Goal: Use online tool/utility: Utilize a website feature to perform a specific function

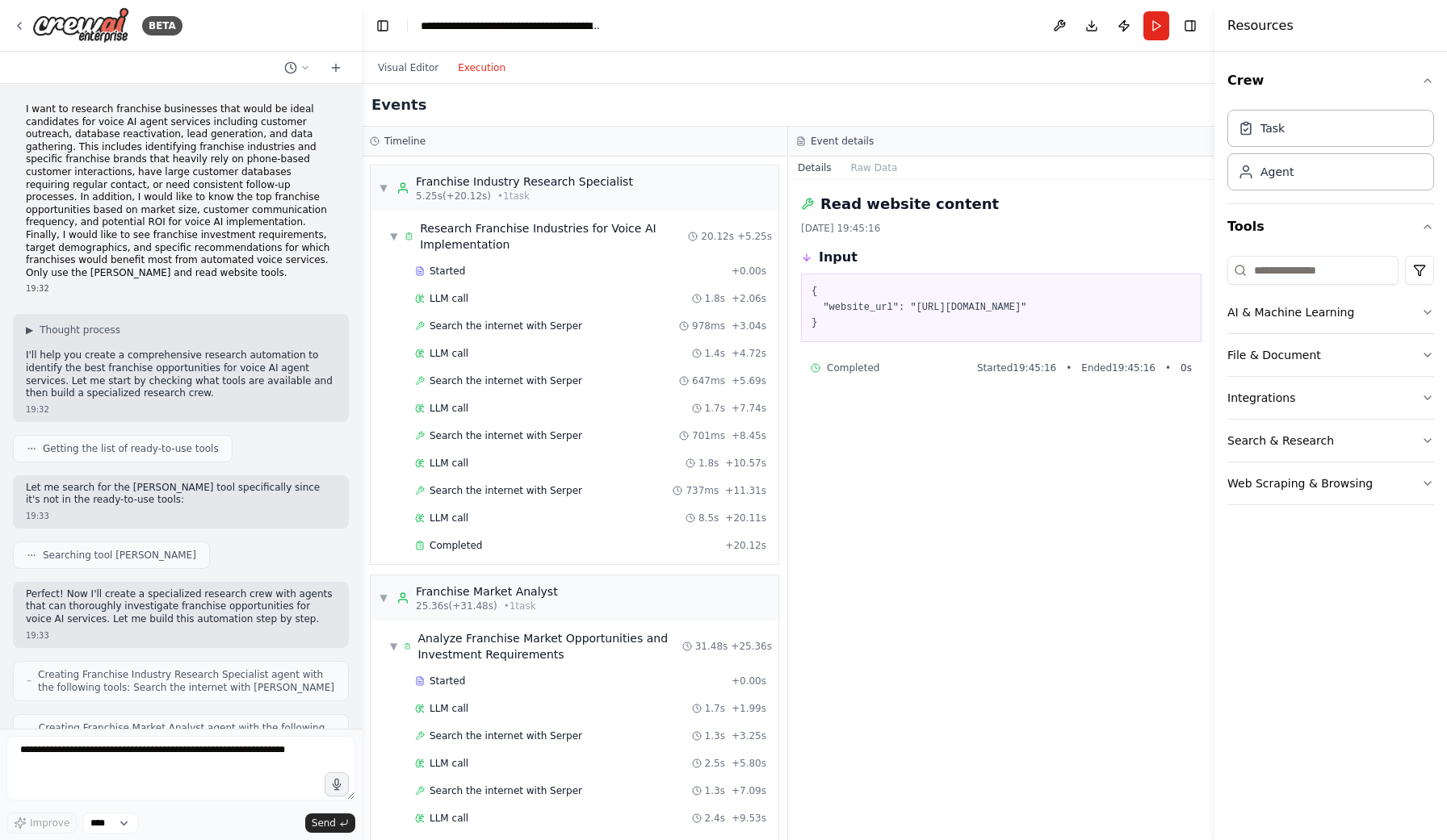
scroll to position [2253, 0]
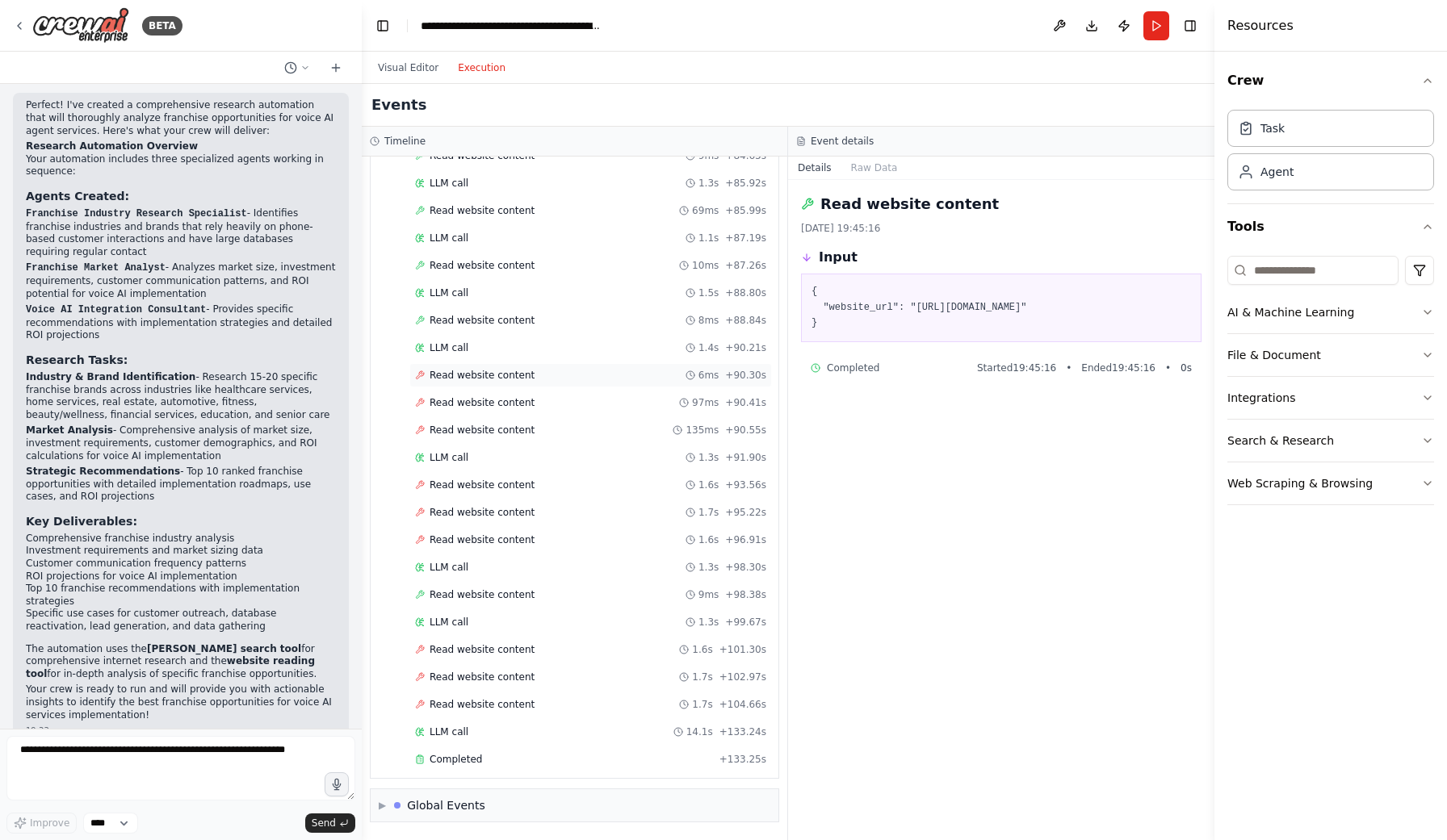
click at [444, 374] on span "Read website content" at bounding box center [482, 375] width 105 height 13
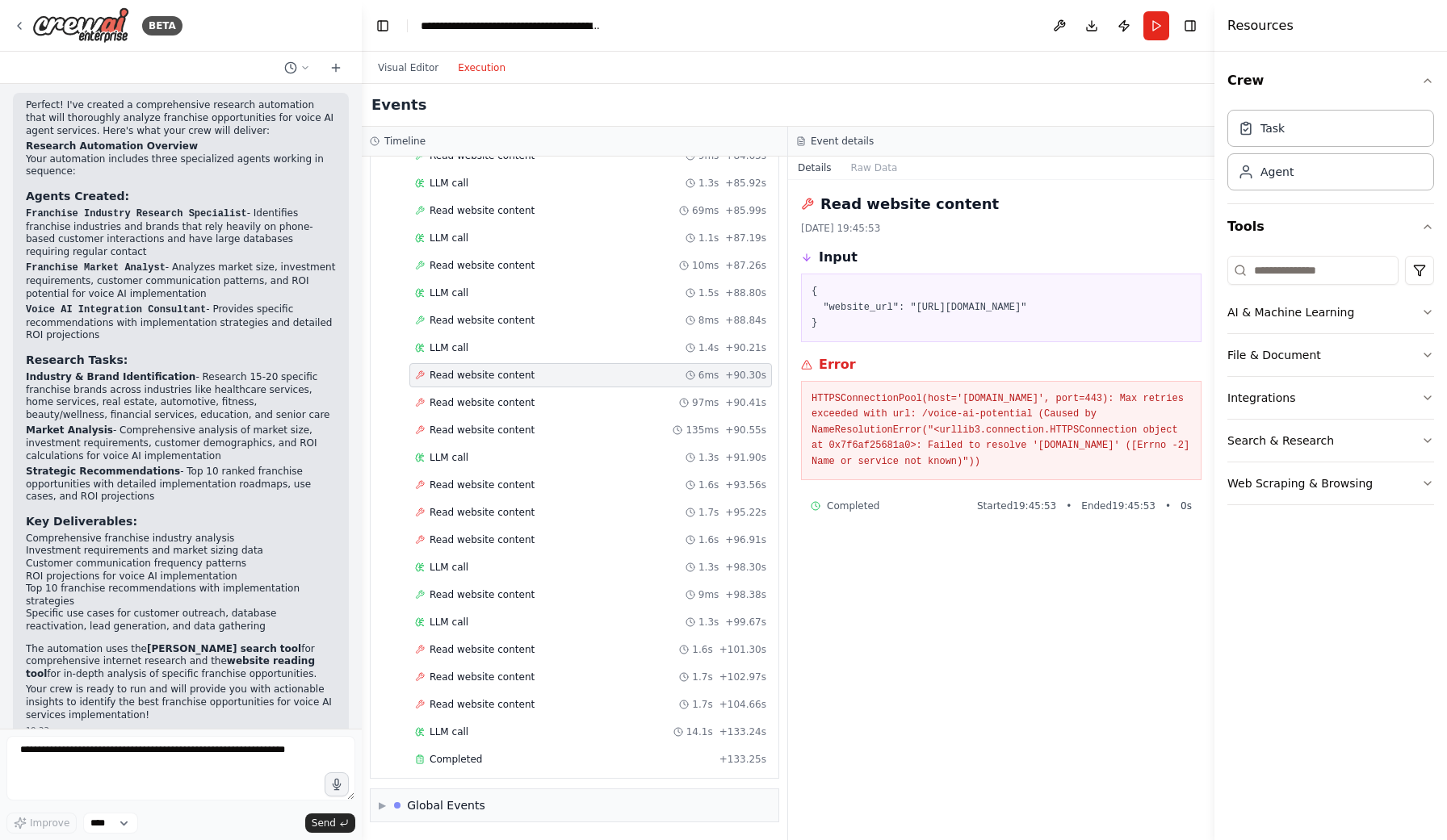
click at [1125, 74] on div "Visual Editor Execution" at bounding box center [788, 67] width 853 height 32
click at [1120, 74] on div "Visual Editor Execution" at bounding box center [788, 67] width 853 height 32
click at [1121, 29] on button "Publish" at bounding box center [1124, 26] width 26 height 29
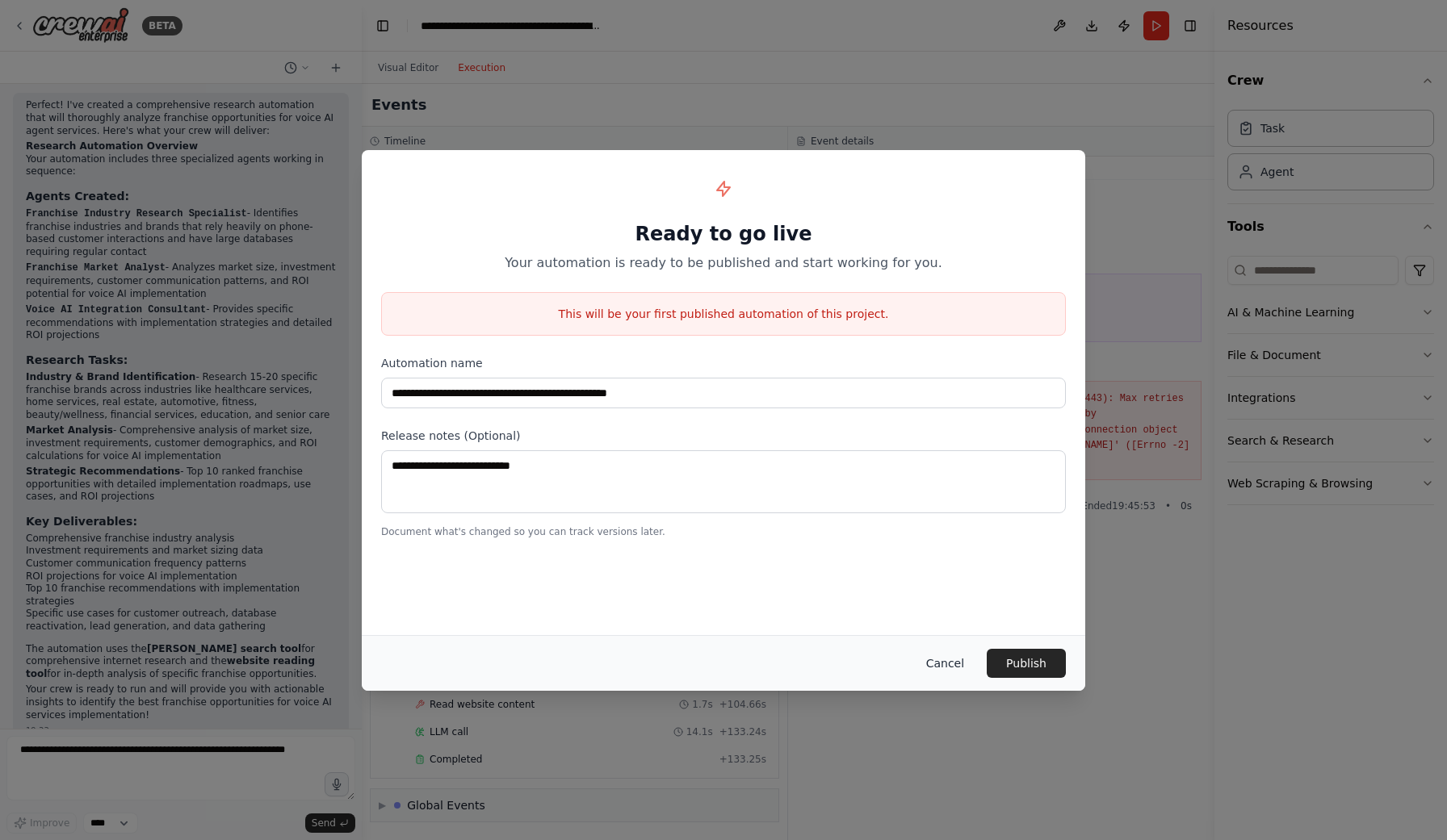
click at [951, 663] on button "Cancel" at bounding box center [944, 663] width 64 height 29
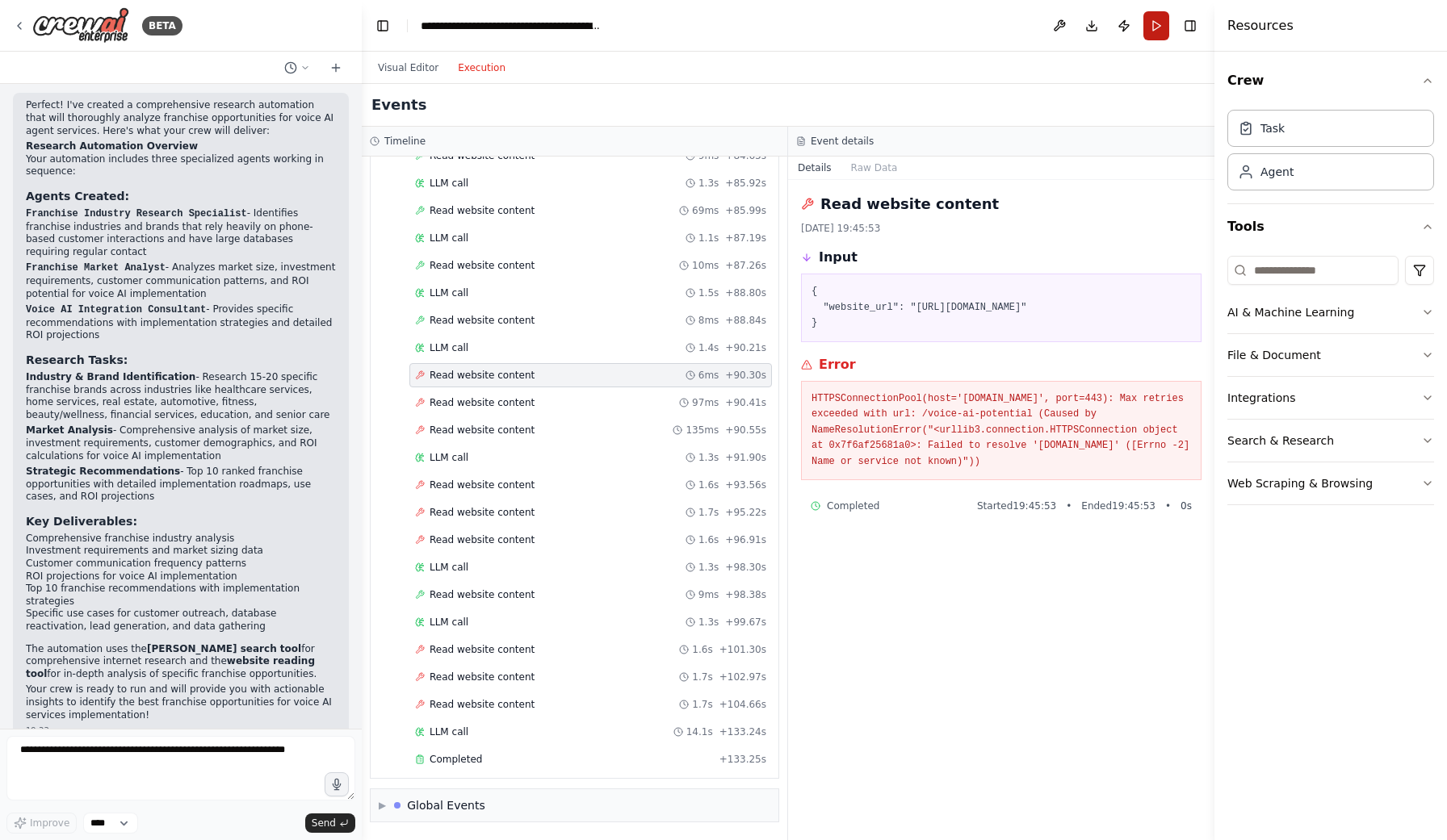
click at [1157, 33] on button "Run" at bounding box center [1156, 26] width 26 height 29
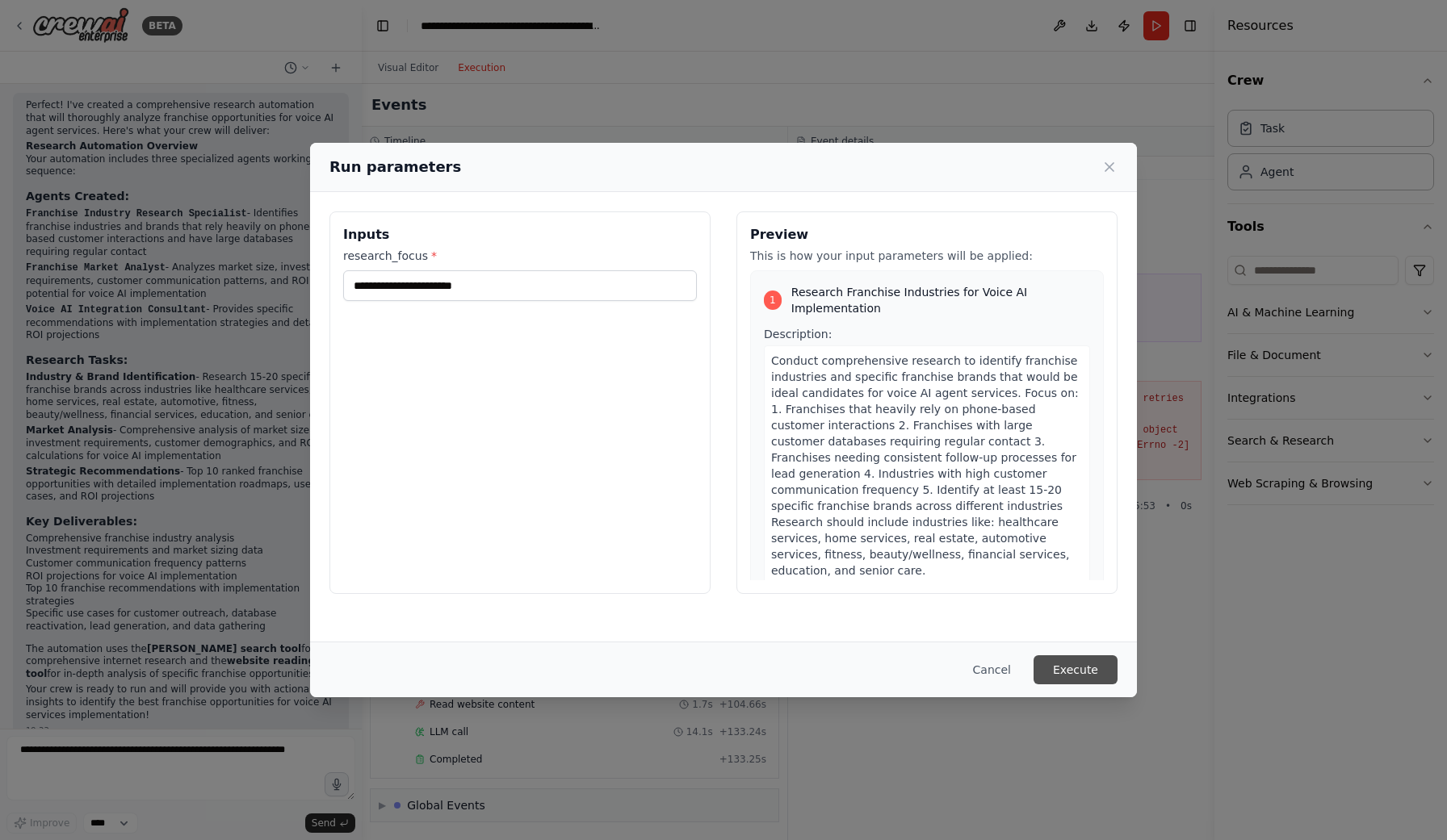
click at [1061, 664] on button "Execute" at bounding box center [1075, 670] width 84 height 29
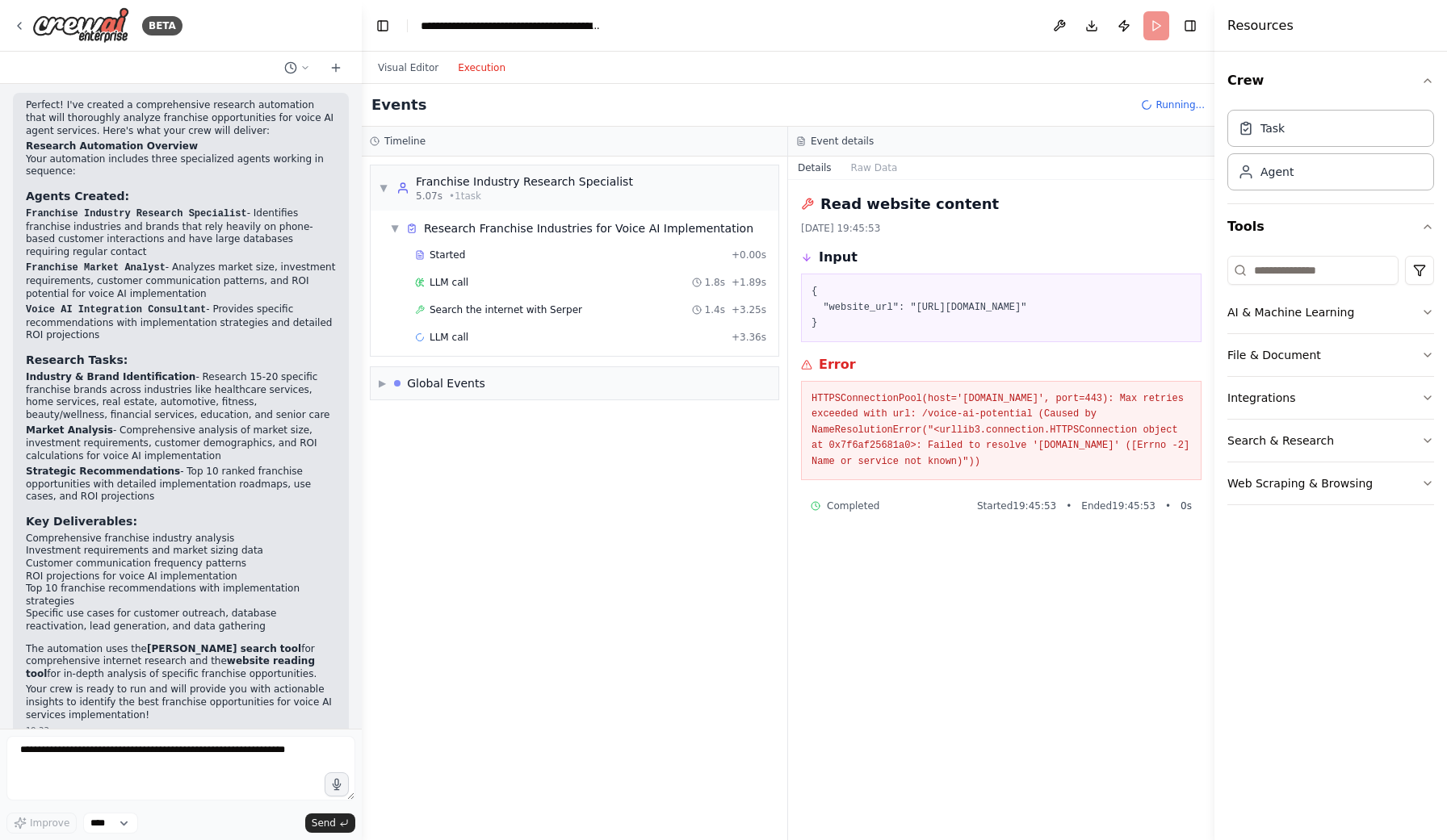
click at [487, 63] on button "Execution" at bounding box center [481, 67] width 67 height 19
click at [490, 71] on button "Execution" at bounding box center [481, 67] width 67 height 19
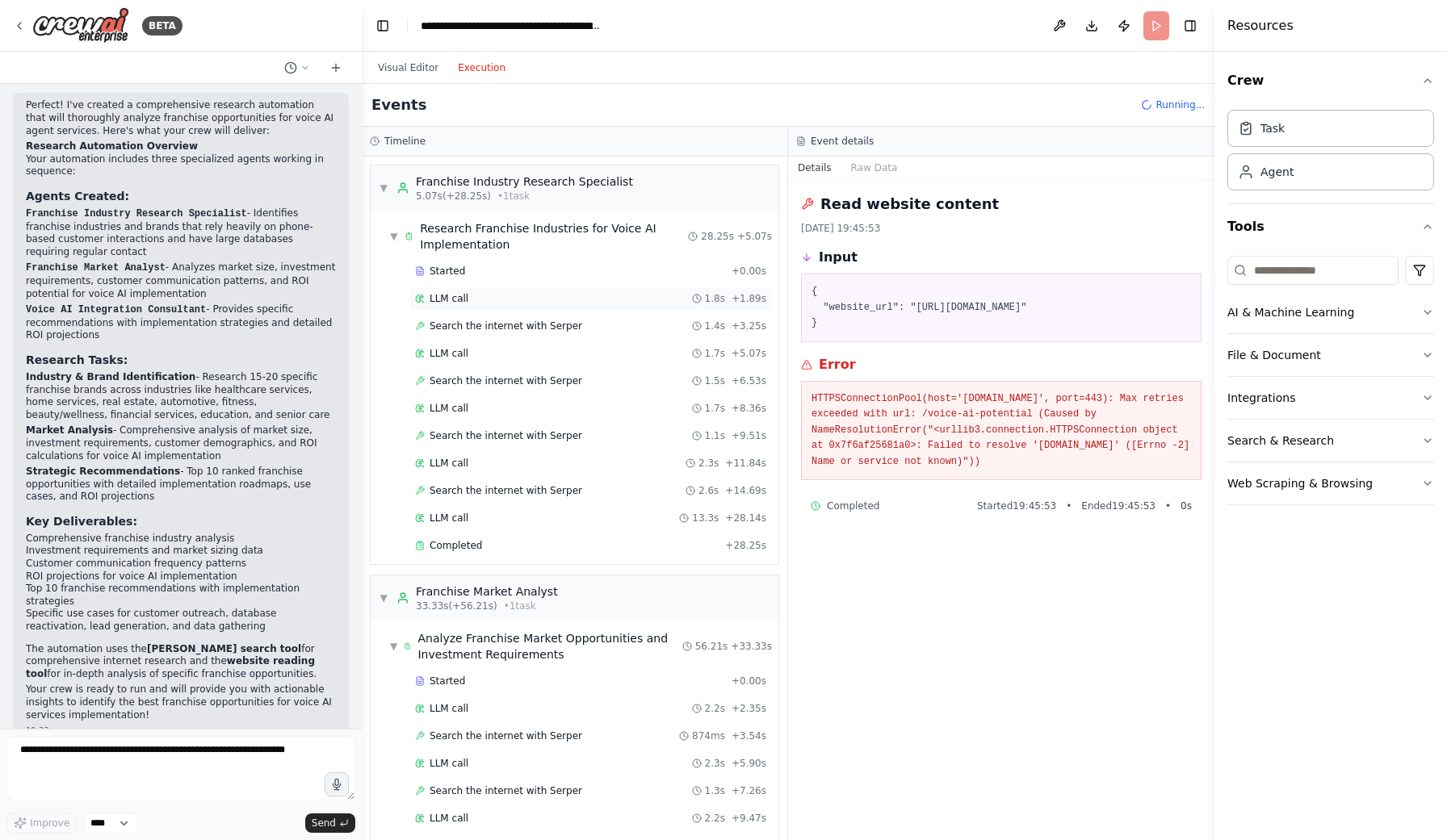
click at [446, 304] on span "LLM call" at bounding box center [449, 299] width 39 height 13
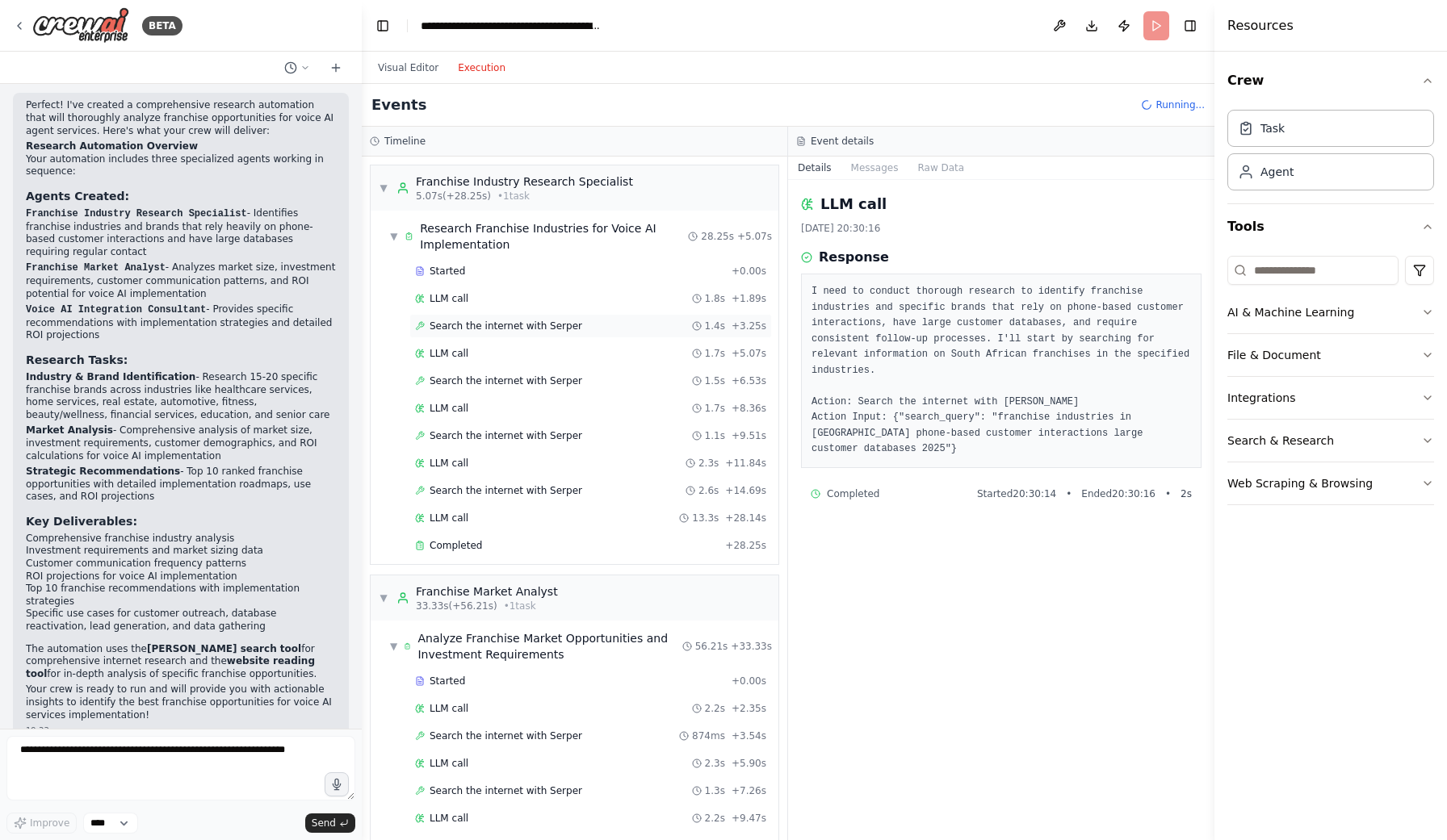
click at [457, 323] on span "Search the internet with Serper" at bounding box center [506, 326] width 153 height 13
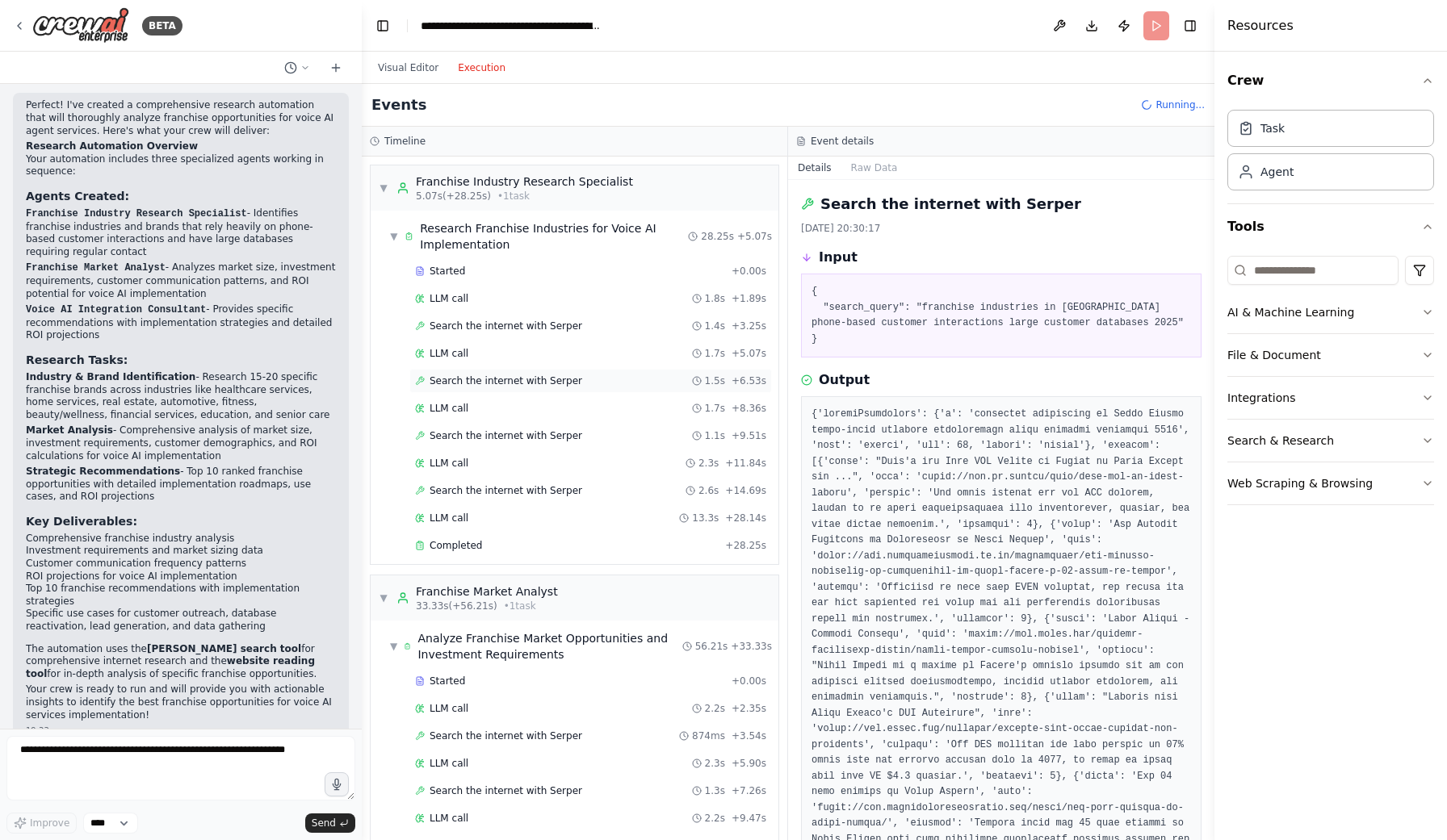
click at [503, 377] on span "Search the internet with Serper" at bounding box center [506, 381] width 153 height 13
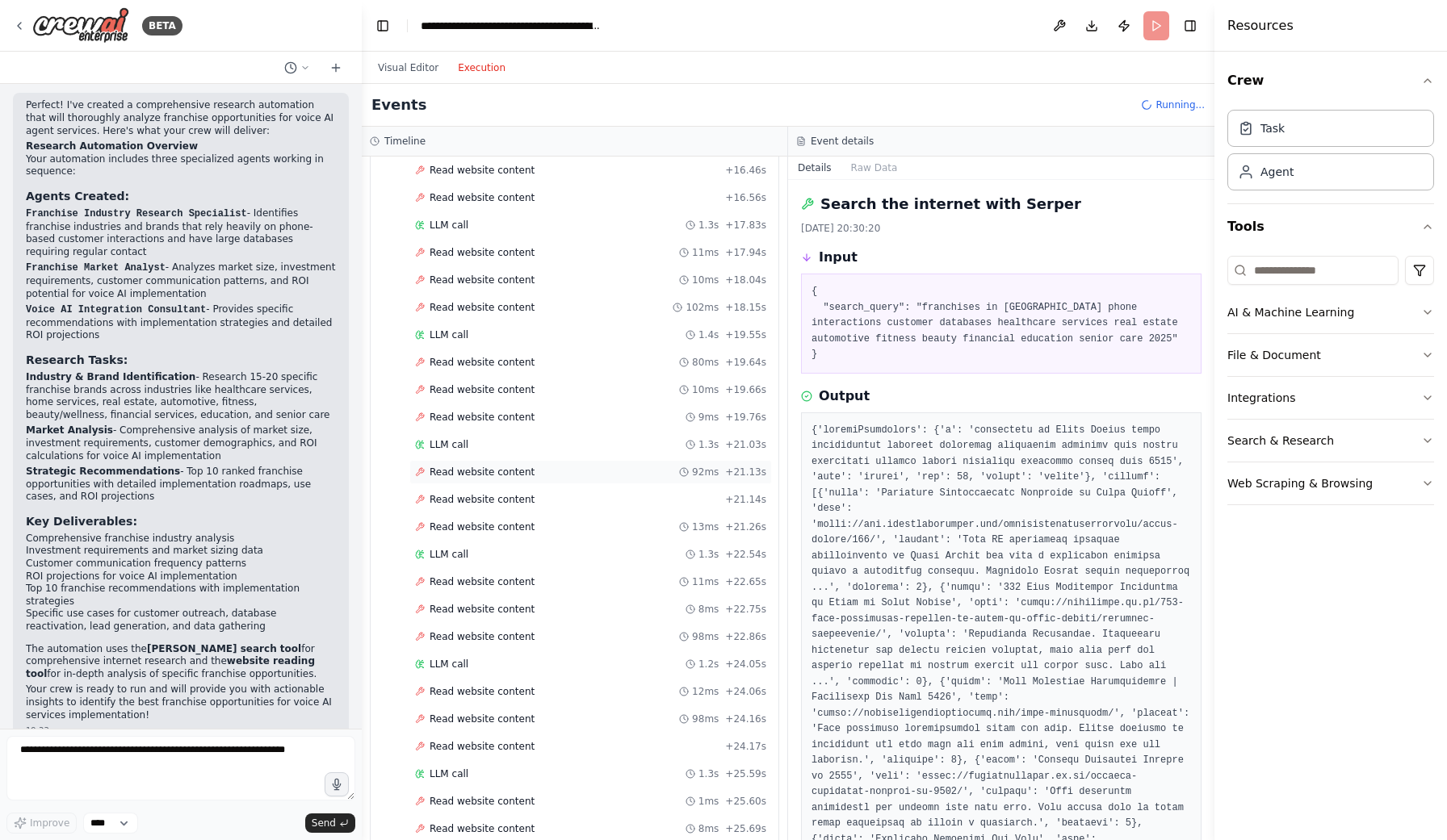
scroll to position [2209, 0]
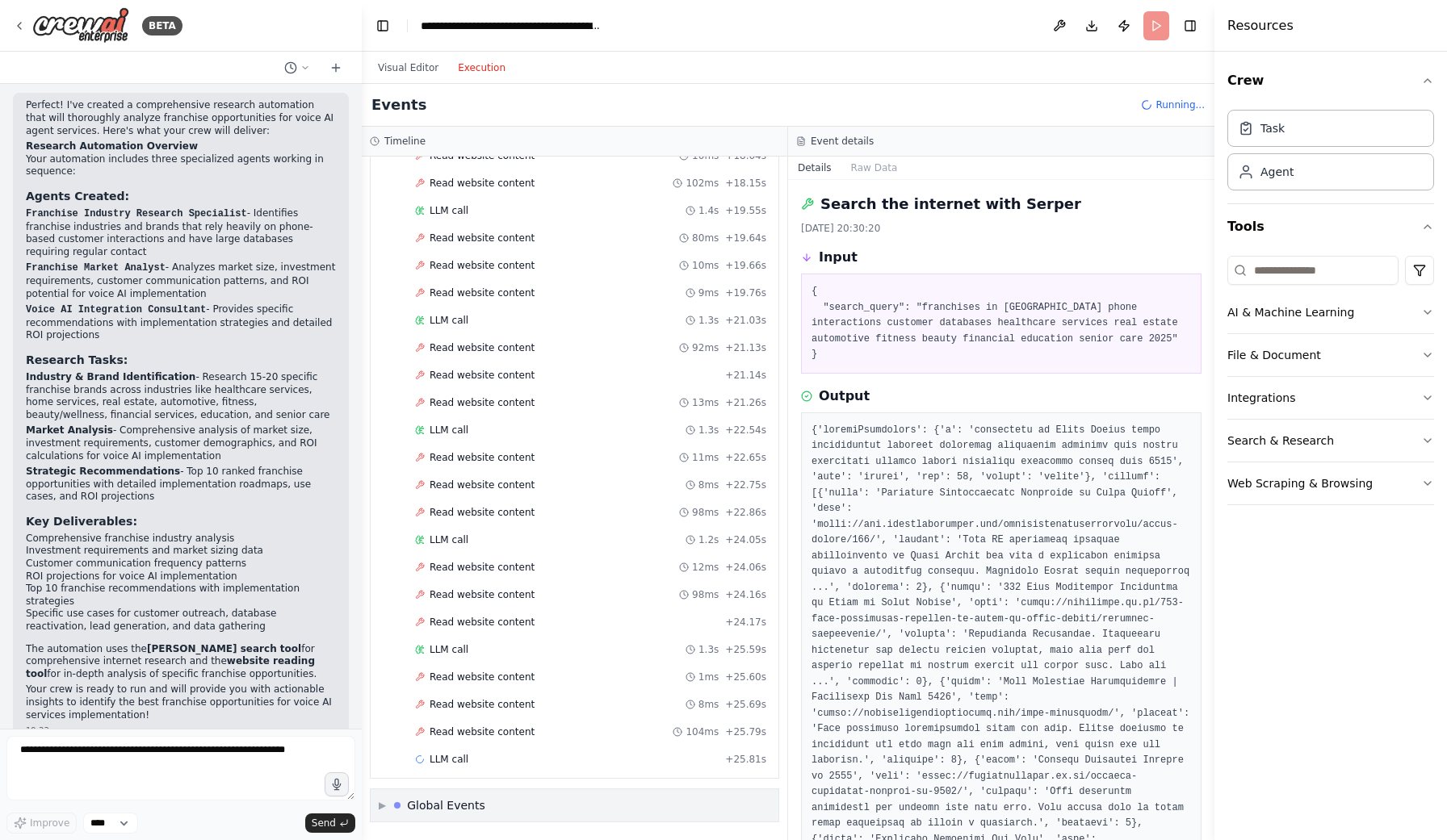
click at [384, 806] on div "▼ Franchise Industry Research Specialist 5.07s (+28.25s) • 1 task ▼ Research Fr…" at bounding box center [574, 498] width 425 height 684
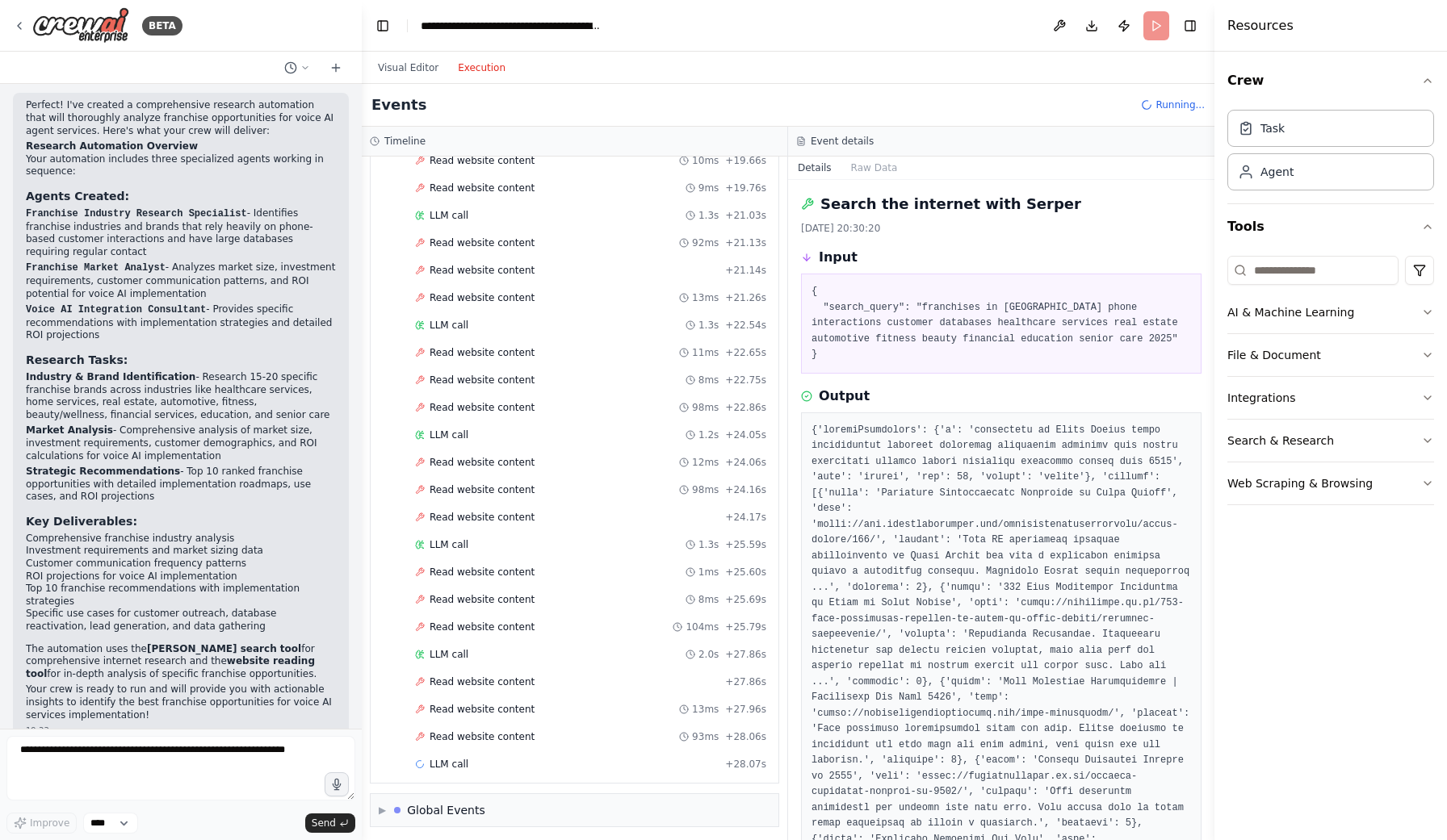
scroll to position [2319, 0]
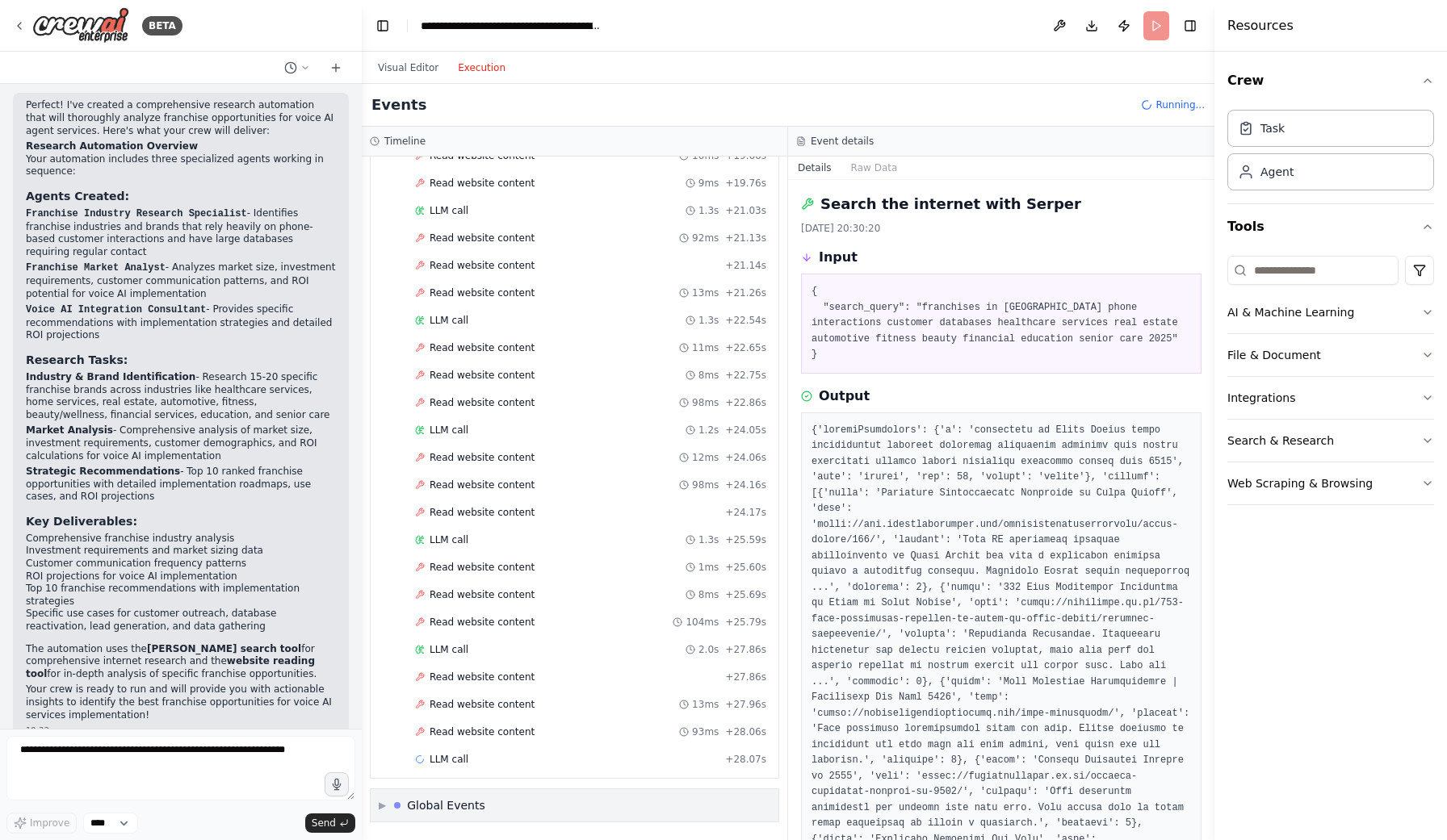
click at [388, 812] on div "▶ Global Events" at bounding box center [432, 806] width 107 height 17
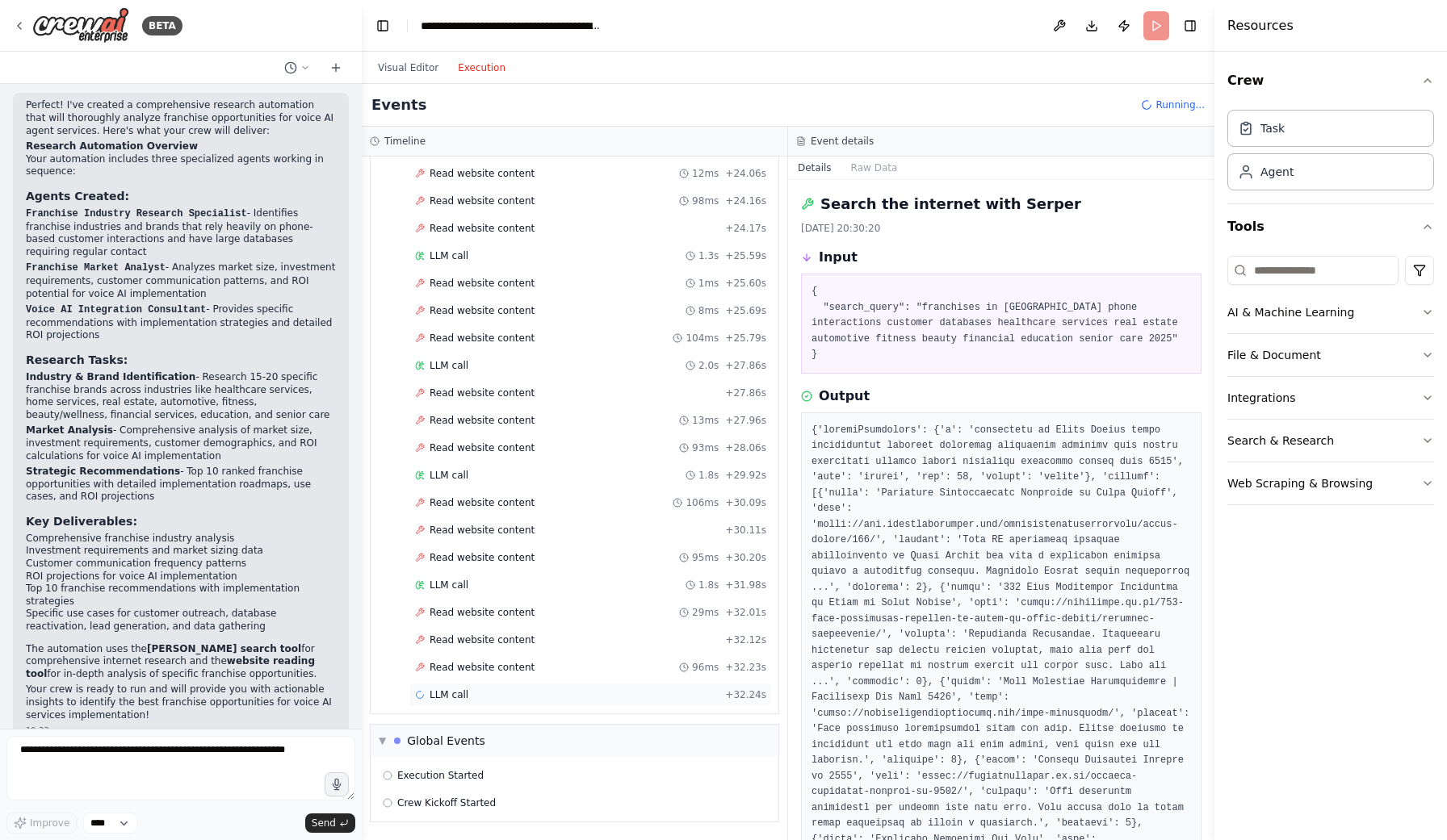
scroll to position [2630, 0]
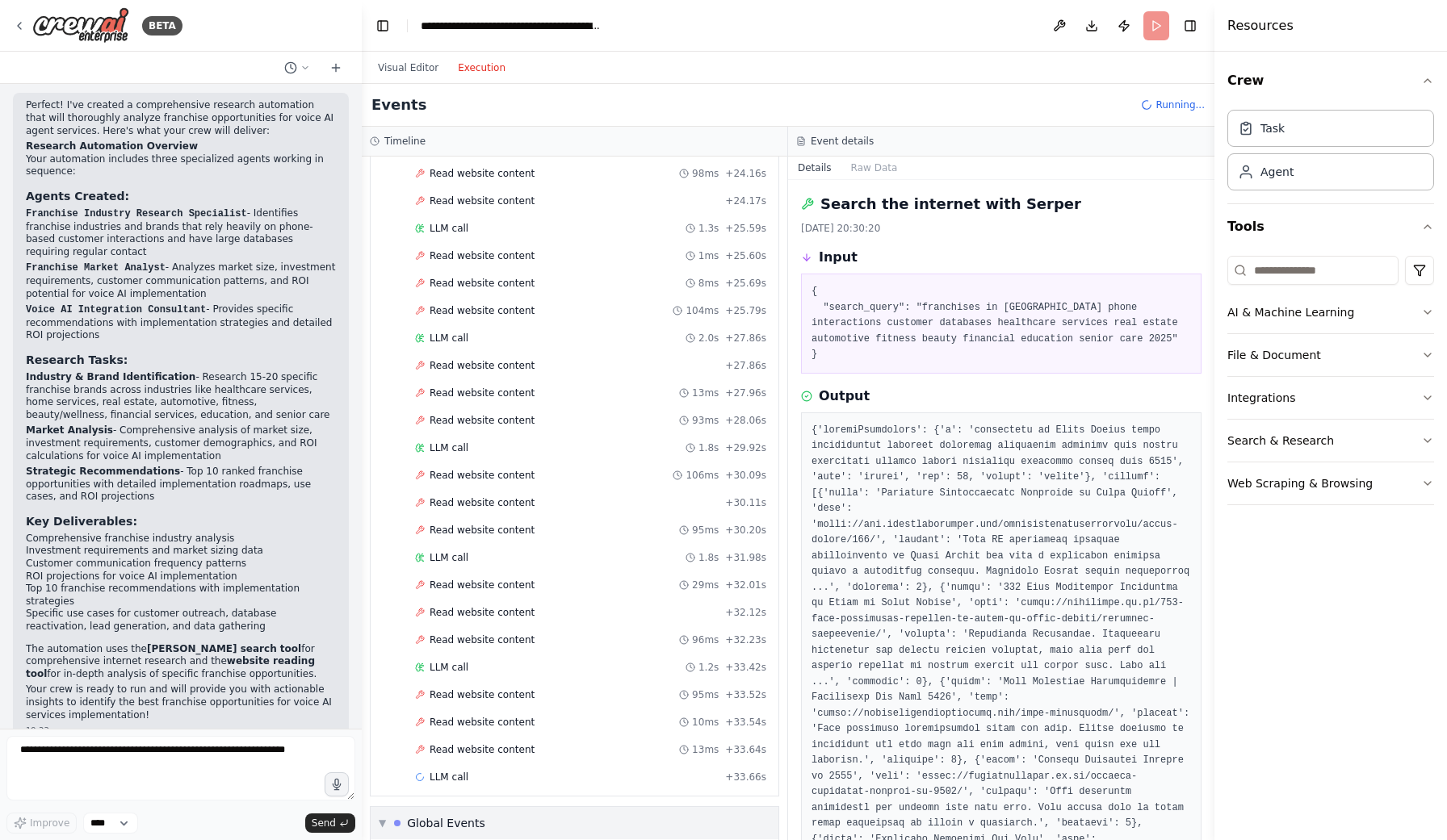
click at [483, 830] on div "▼ Global Events" at bounding box center [574, 823] width 408 height 32
click at [483, 827] on span "Read website content" at bounding box center [482, 833] width 105 height 13
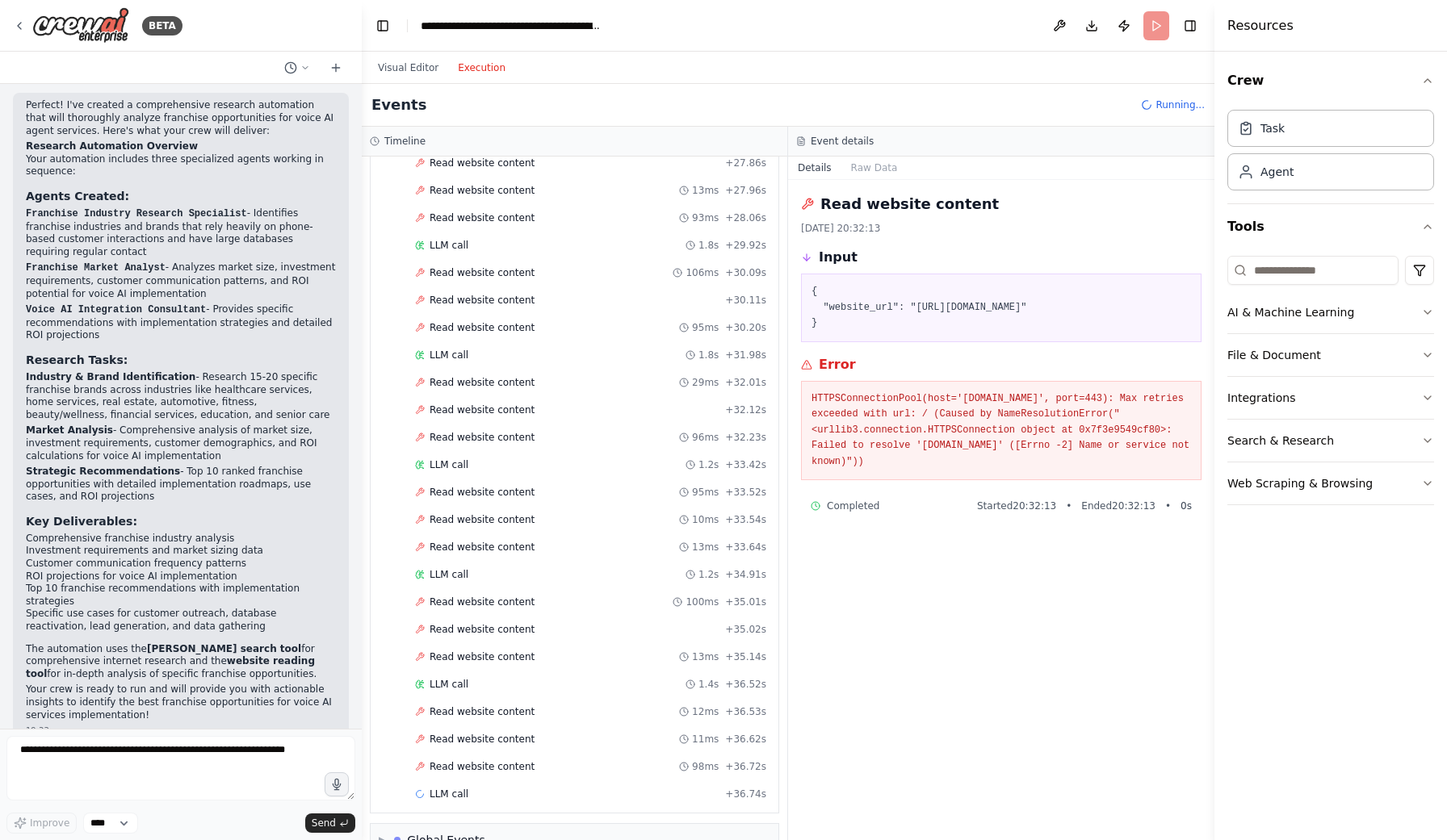
scroll to position [2868, 0]
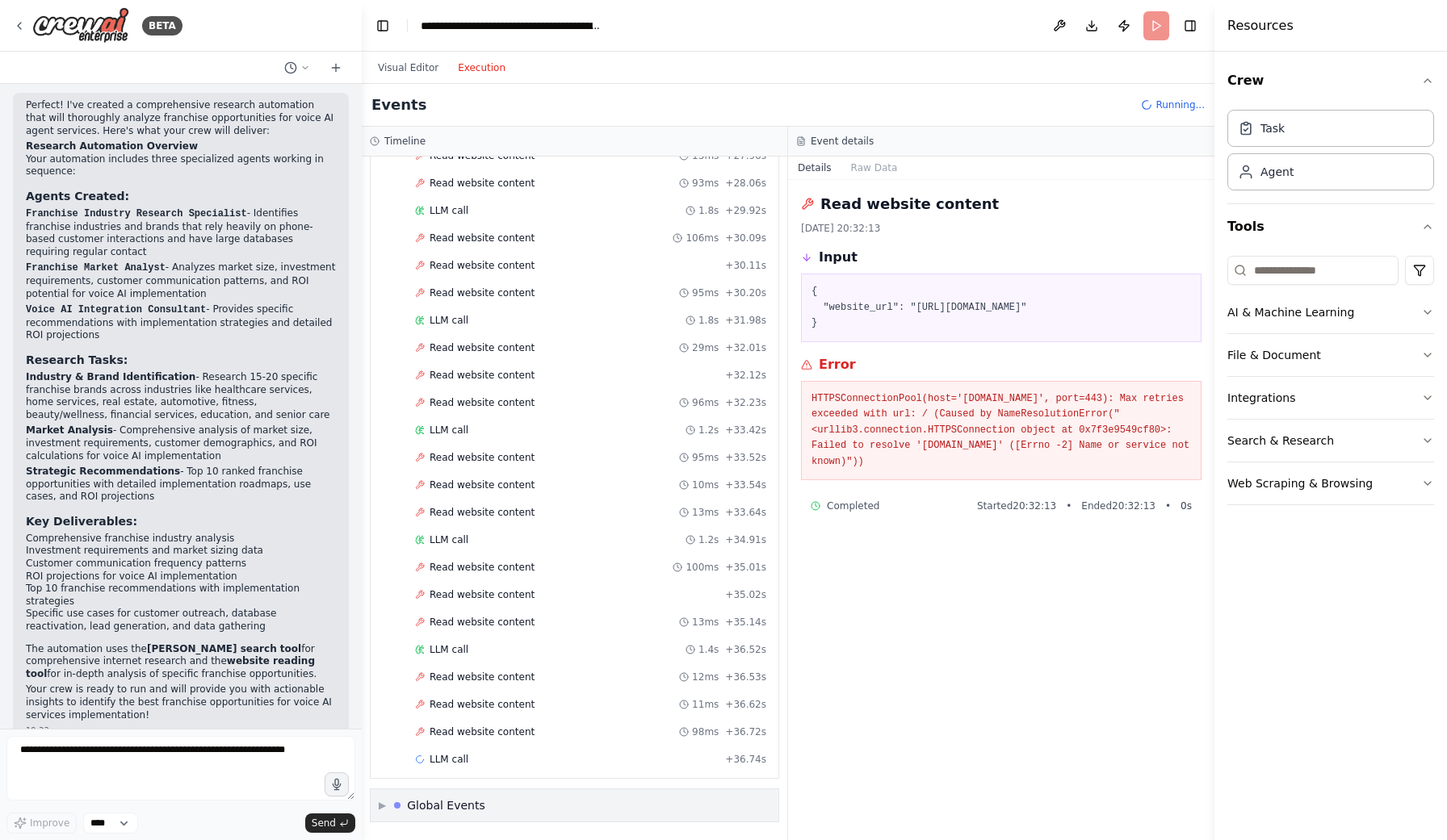
click at [480, 809] on div "▶ Global Events" at bounding box center [574, 805] width 408 height 32
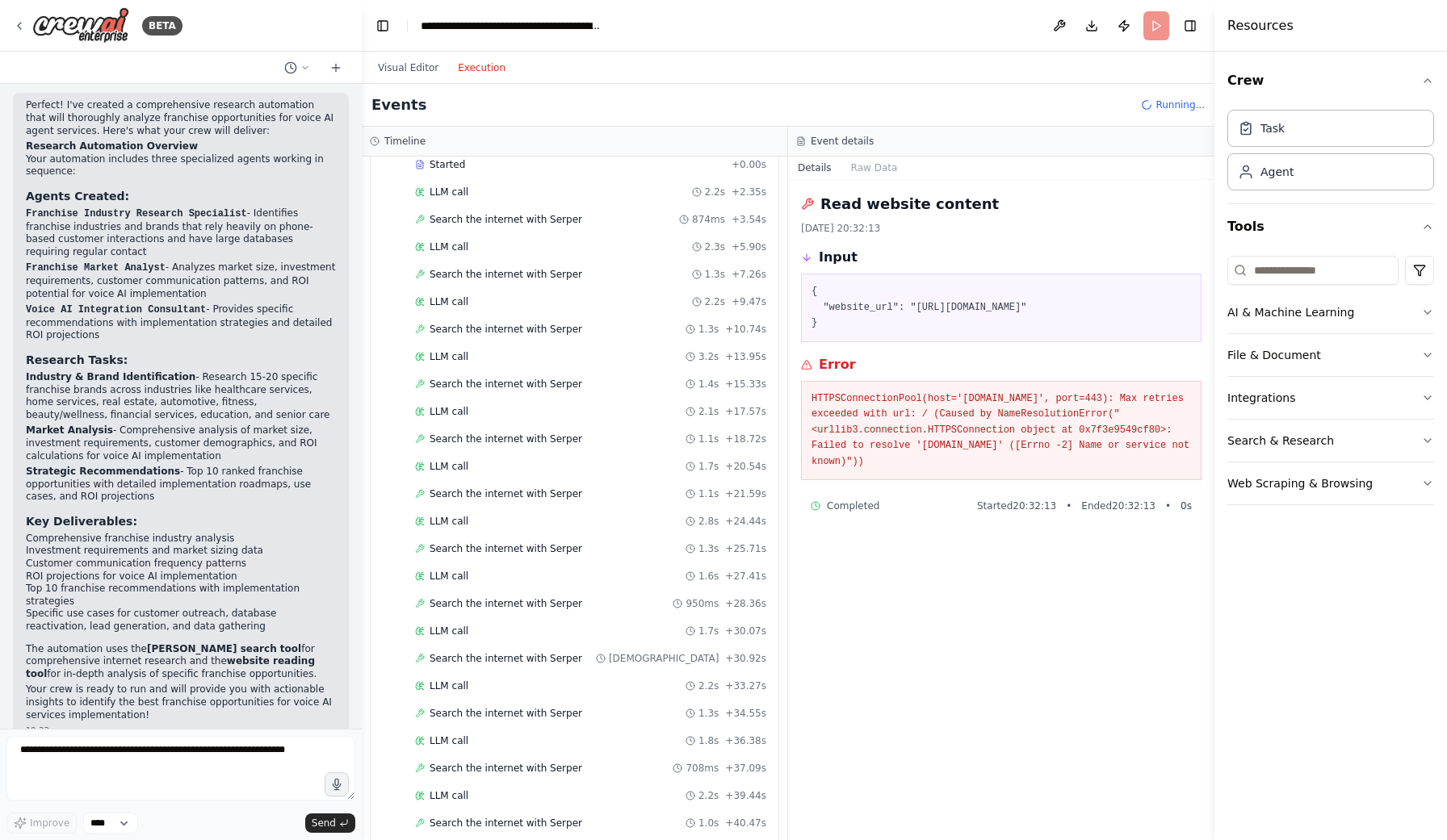
scroll to position [516, 0]
click at [562, 576] on div "LLM call 1.6s + 27.41s" at bounding box center [591, 577] width 352 height 13
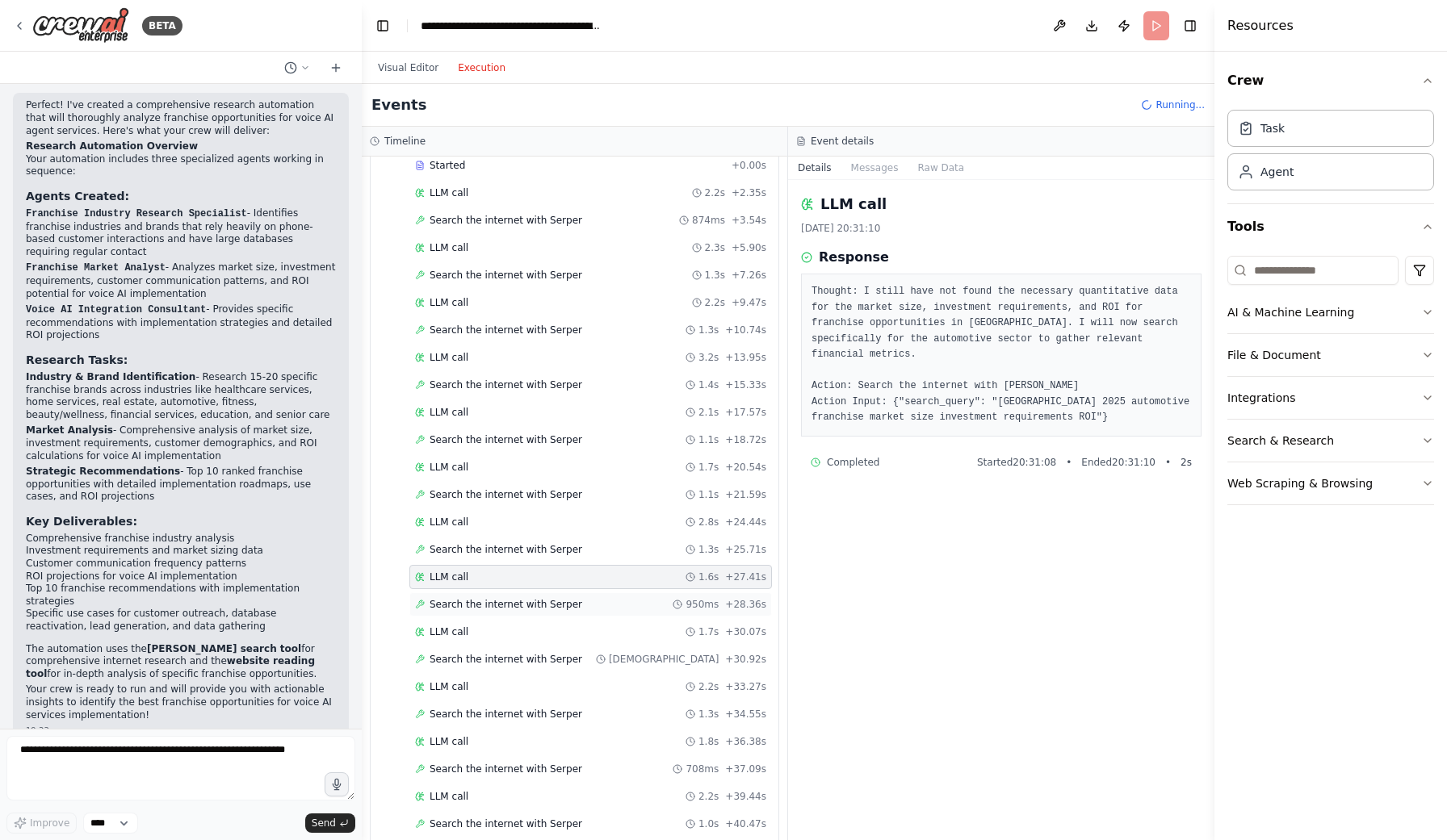
click at [562, 603] on span "Search the internet with Serper" at bounding box center [506, 604] width 153 height 13
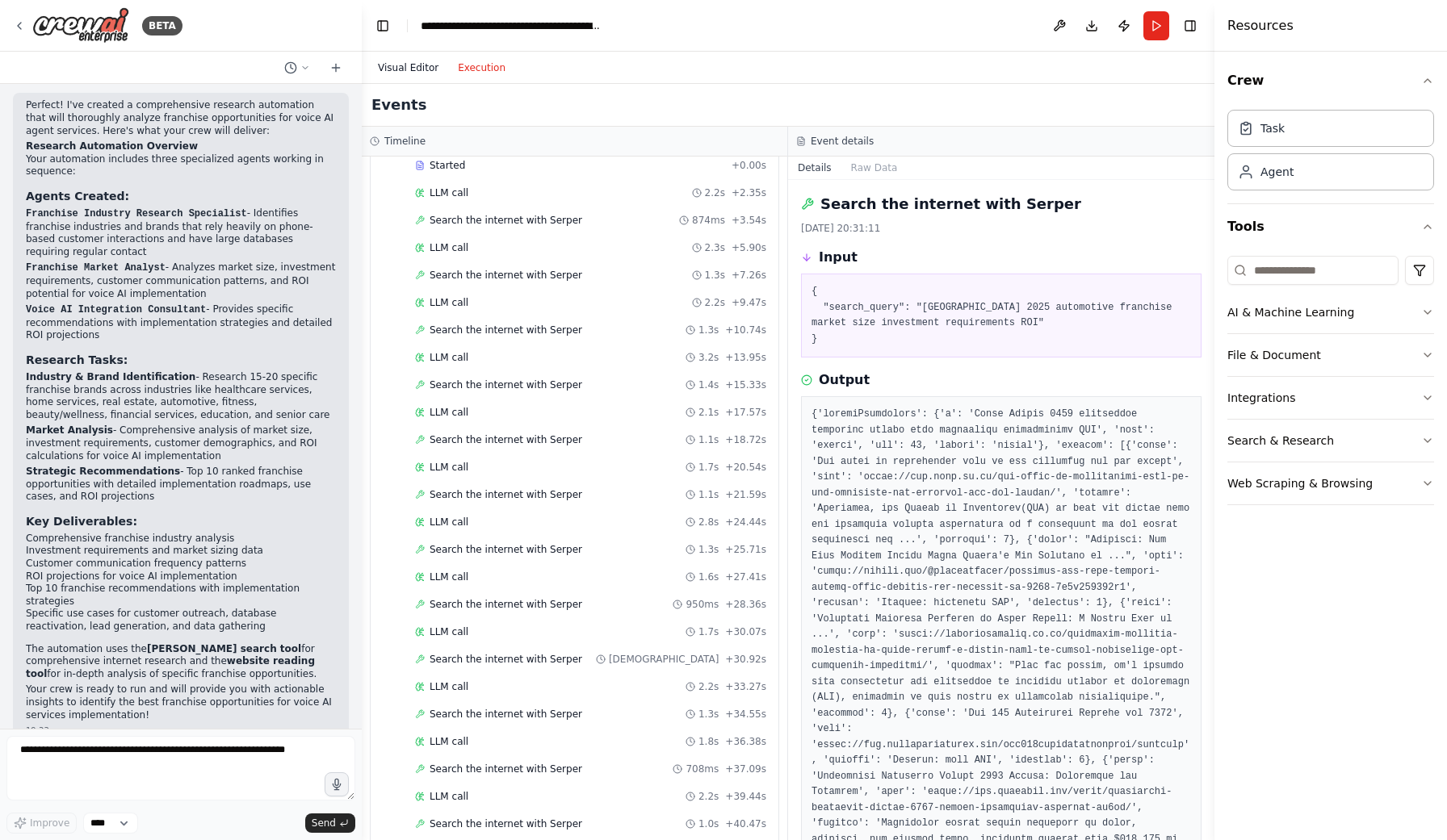
click at [406, 71] on button "Visual Editor" at bounding box center [408, 67] width 80 height 19
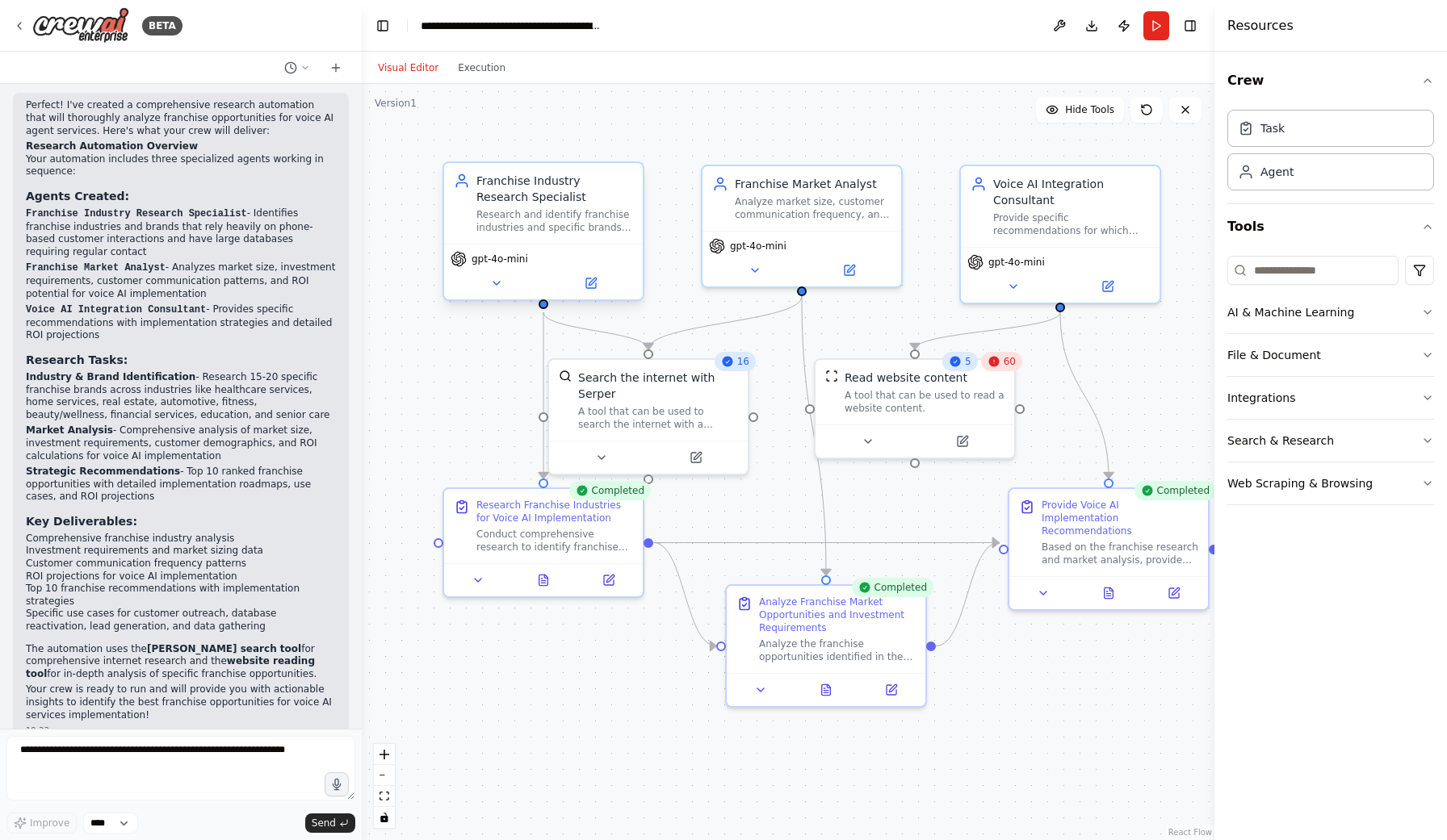
click at [529, 214] on div "Research and identify franchise industries and specific brands that heavily rel…" at bounding box center [555, 221] width 156 height 26
click at [526, 227] on div "Research and identify franchise industries and specific brands that heavily rel…" at bounding box center [555, 221] width 156 height 26
click at [592, 282] on icon at bounding box center [593, 282] width 7 height 7
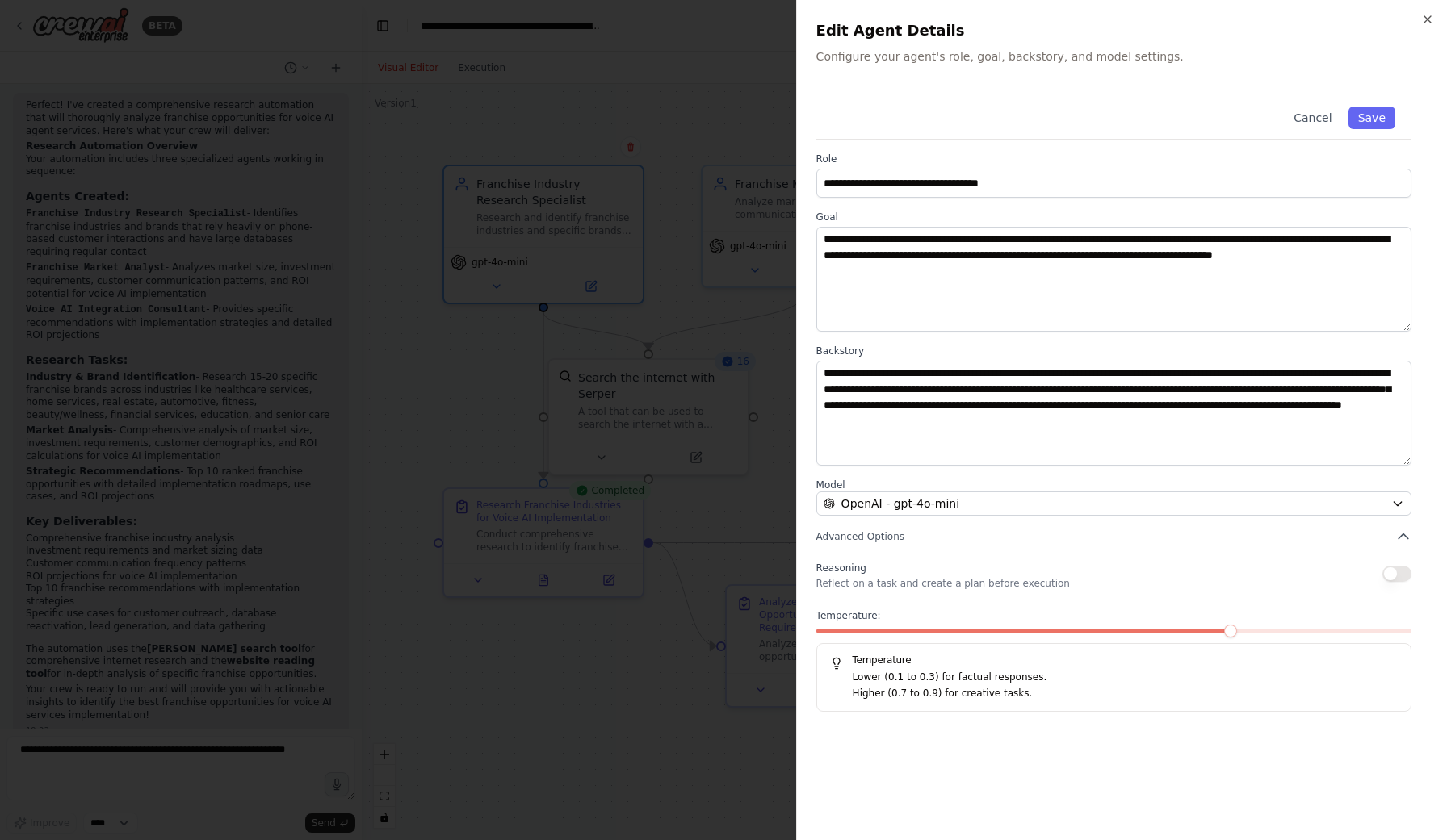
click at [470, 386] on div at bounding box center [724, 420] width 1447 height 840
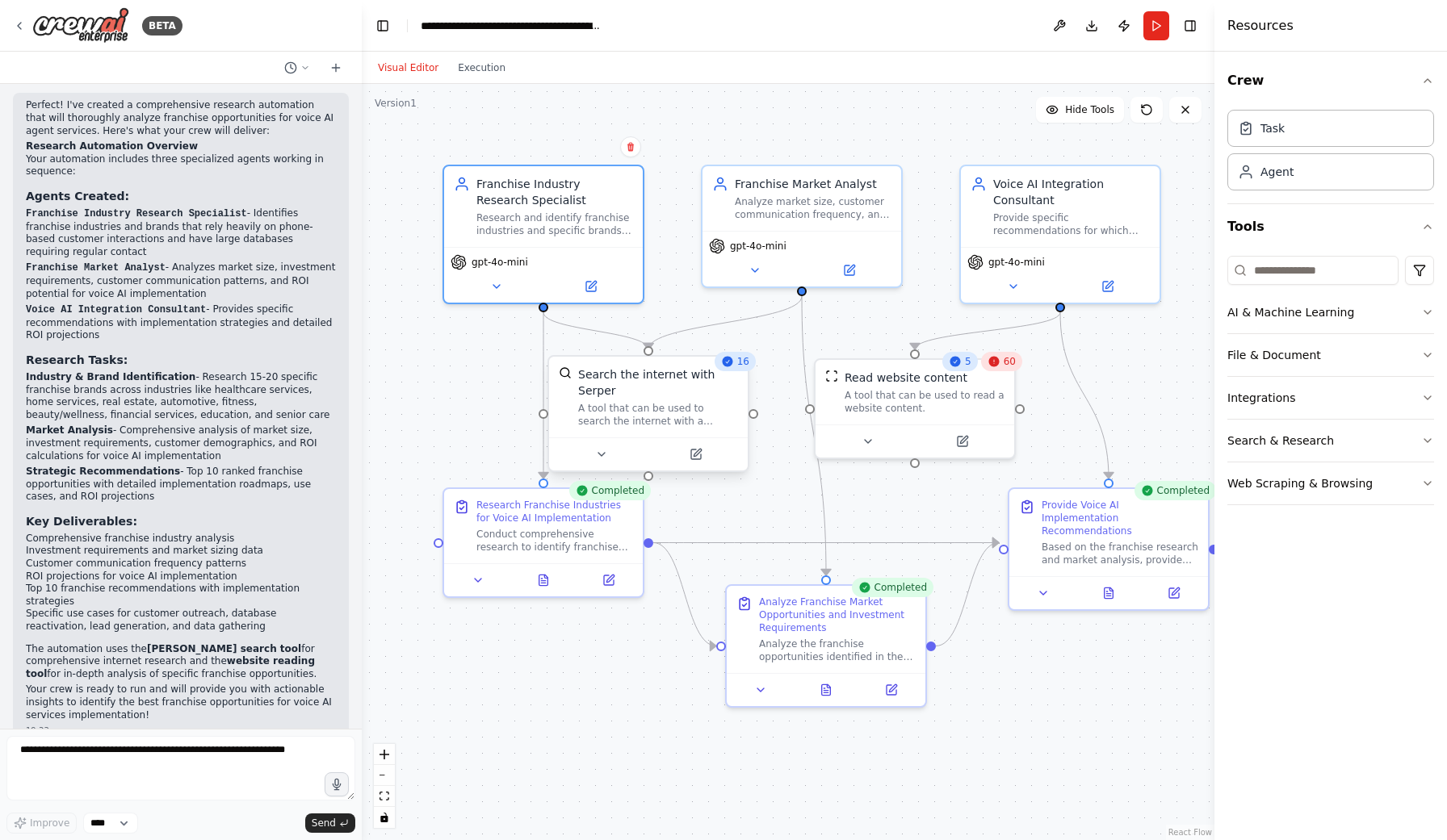
click at [635, 406] on div "A tool that can be used to search the internet with a search_query. Supports di…" at bounding box center [658, 415] width 160 height 26
click at [580, 517] on div "Research Franchise Industries for Voice AI Implementation" at bounding box center [555, 509] width 156 height 26
click at [549, 577] on icon at bounding box center [543, 577] width 13 height 13
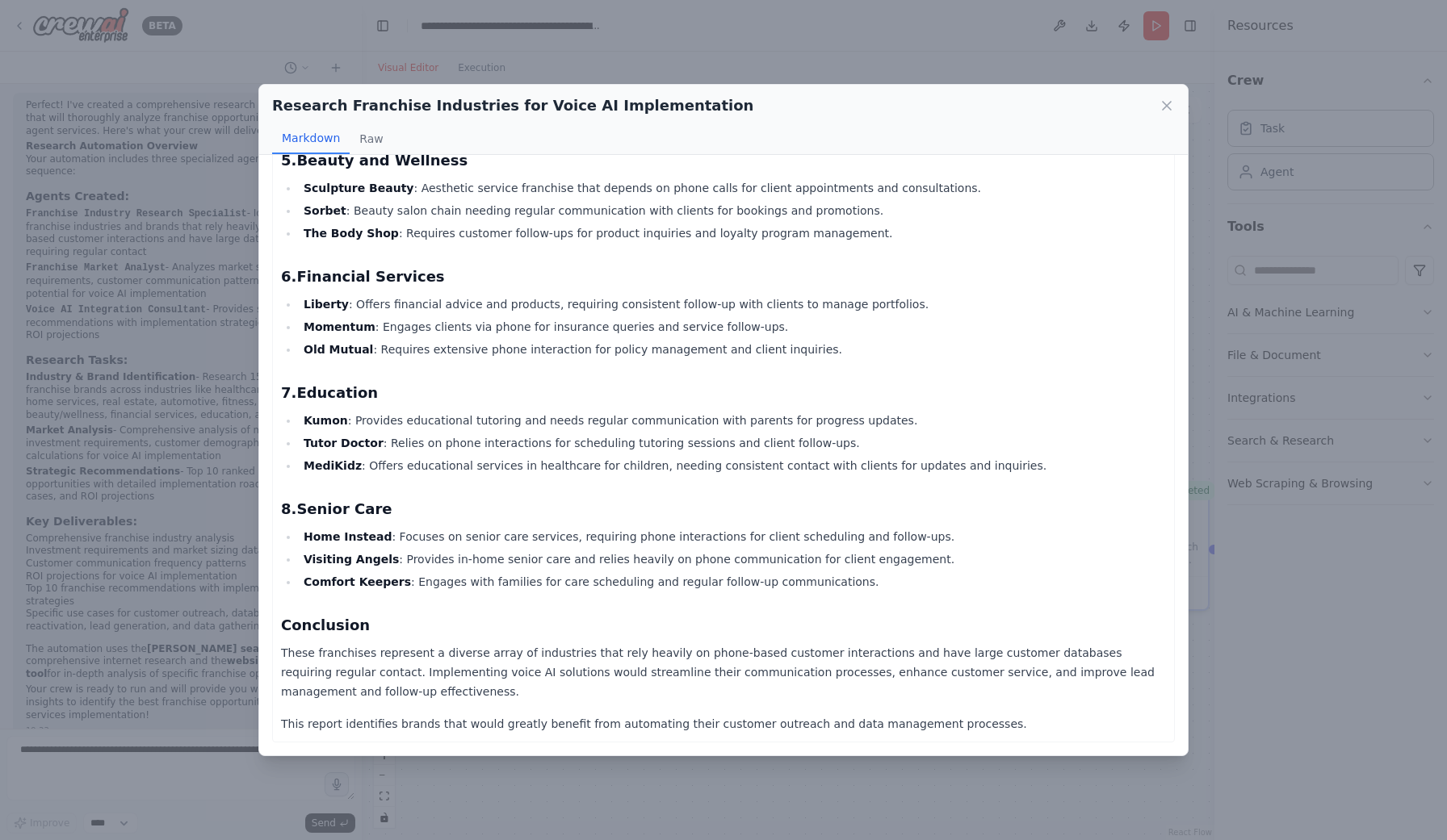
scroll to position [548, 0]
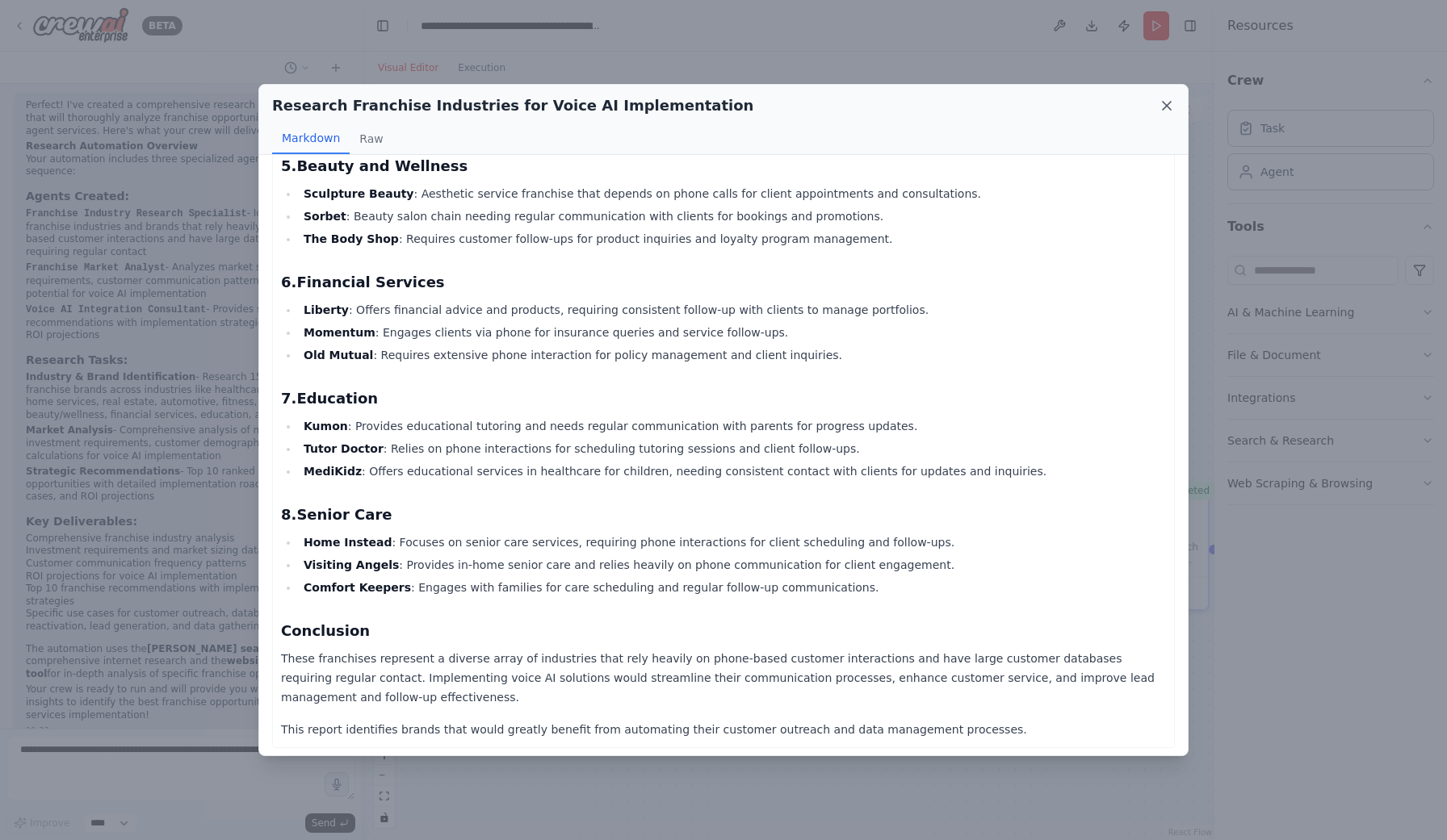
click at [1169, 103] on icon at bounding box center [1166, 106] width 8 height 8
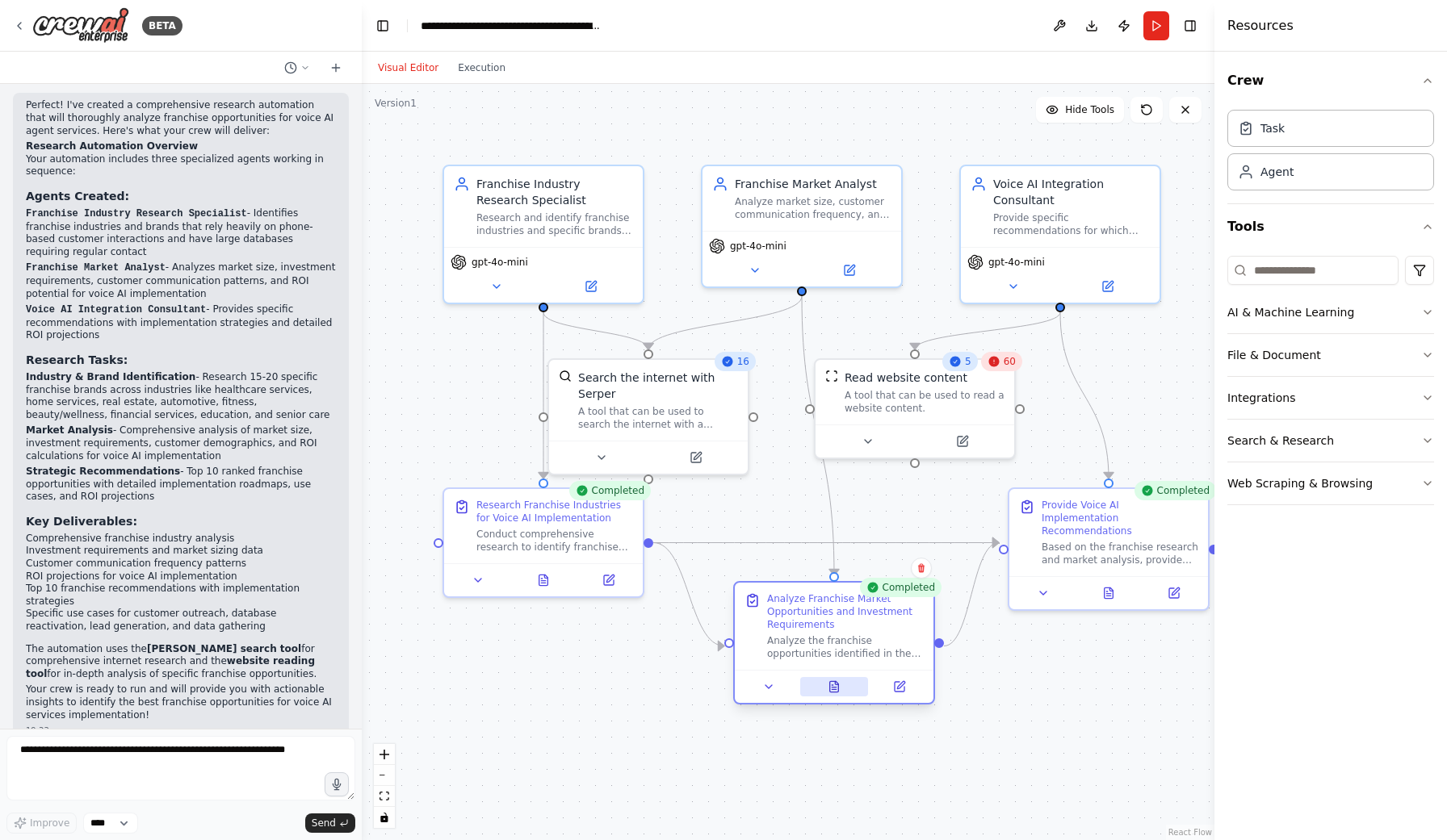
click at [825, 689] on button at bounding box center [834, 686] width 69 height 19
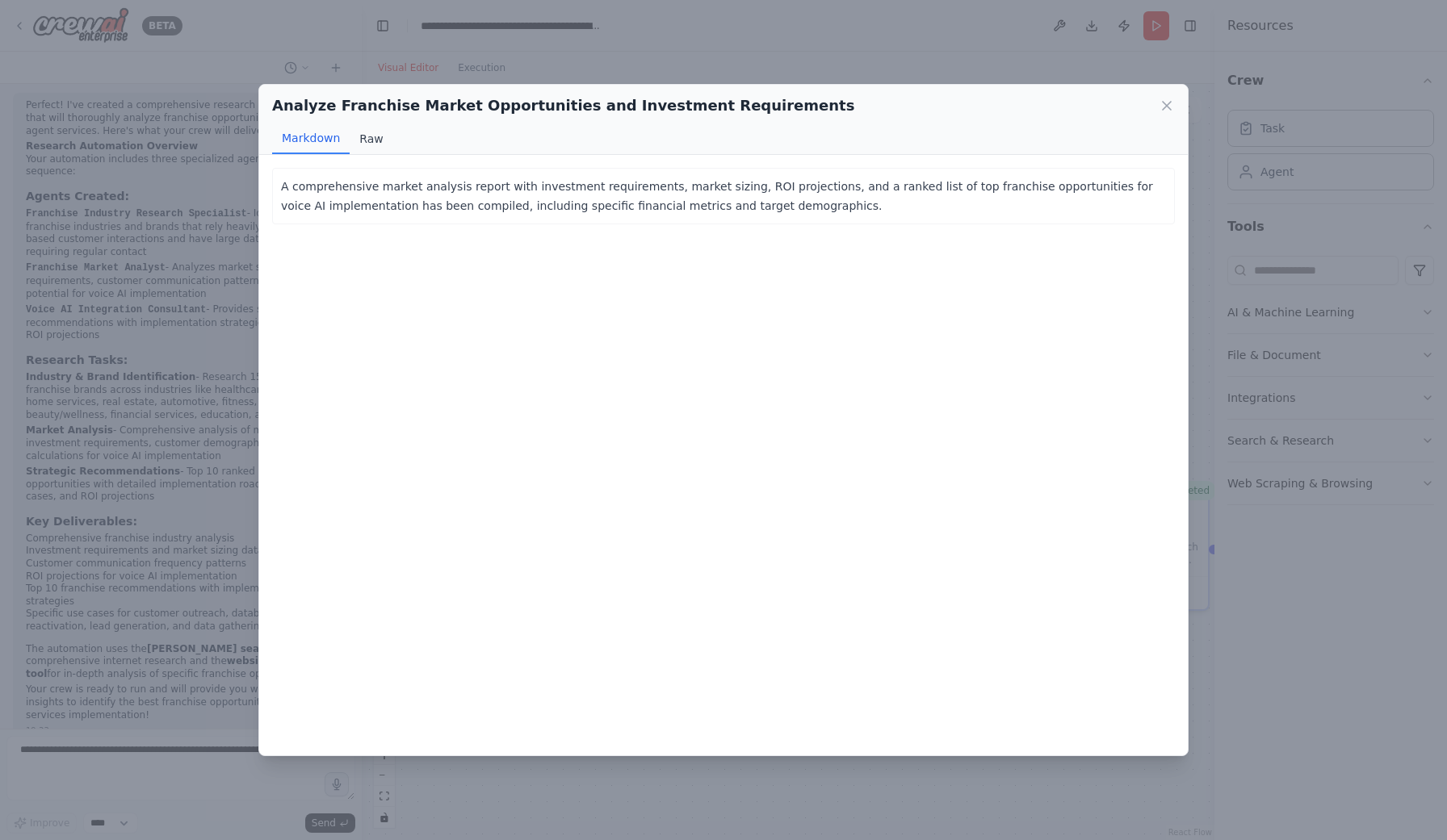
click at [367, 129] on button "Raw" at bounding box center [371, 138] width 43 height 30
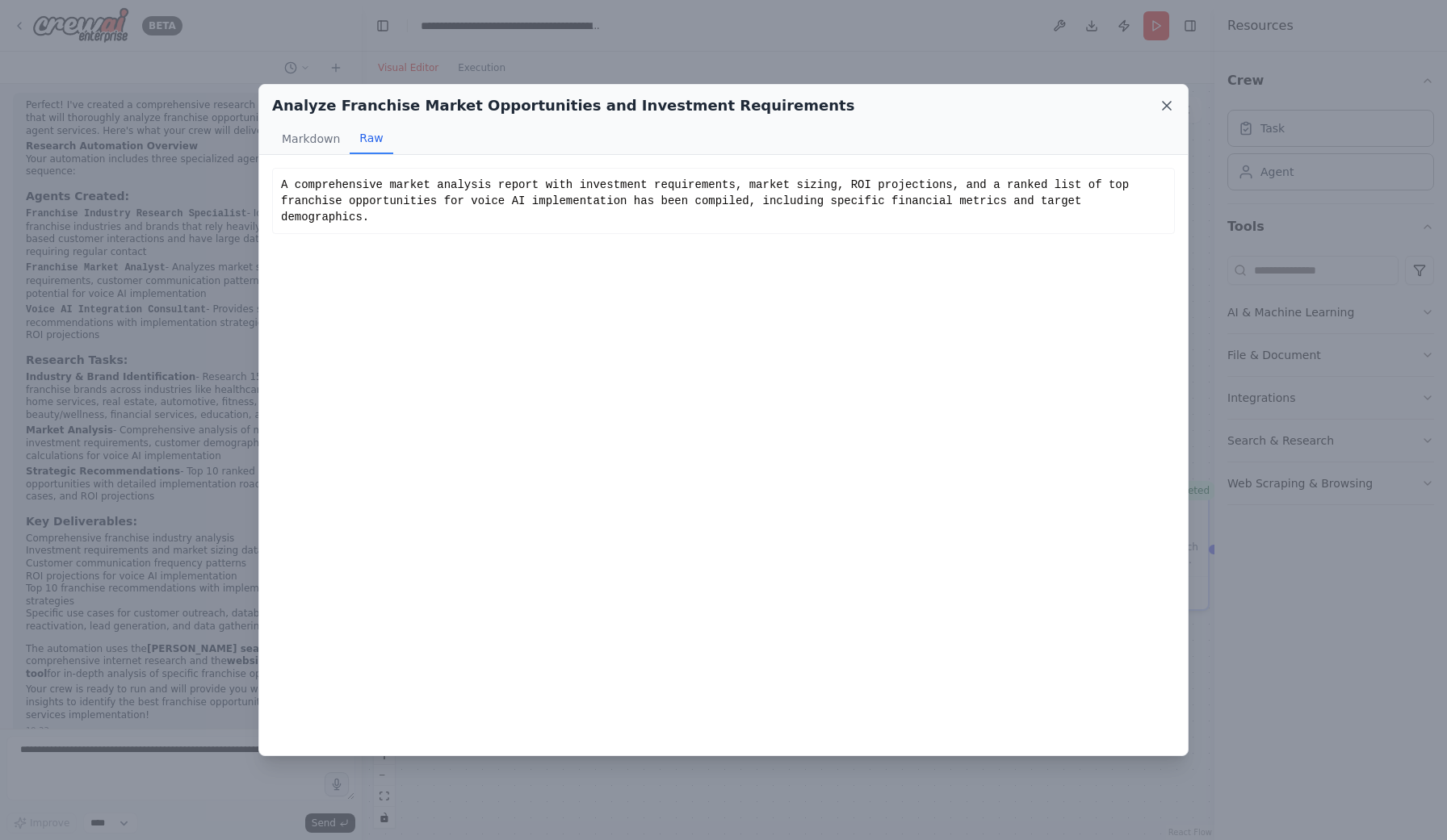
click at [1163, 104] on icon at bounding box center [1167, 106] width 17 height 17
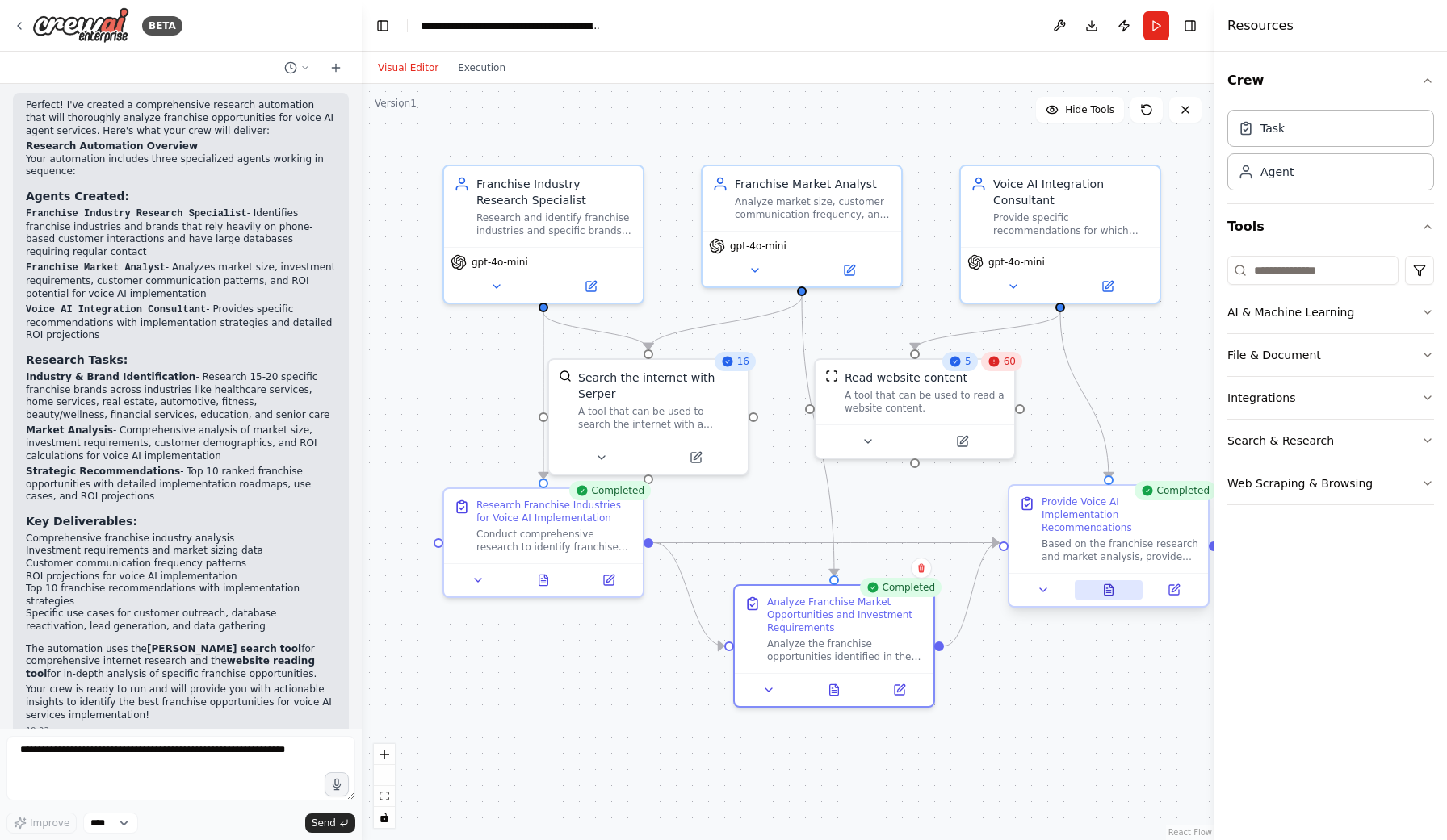
click at [1109, 584] on icon at bounding box center [1109, 589] width 9 height 10
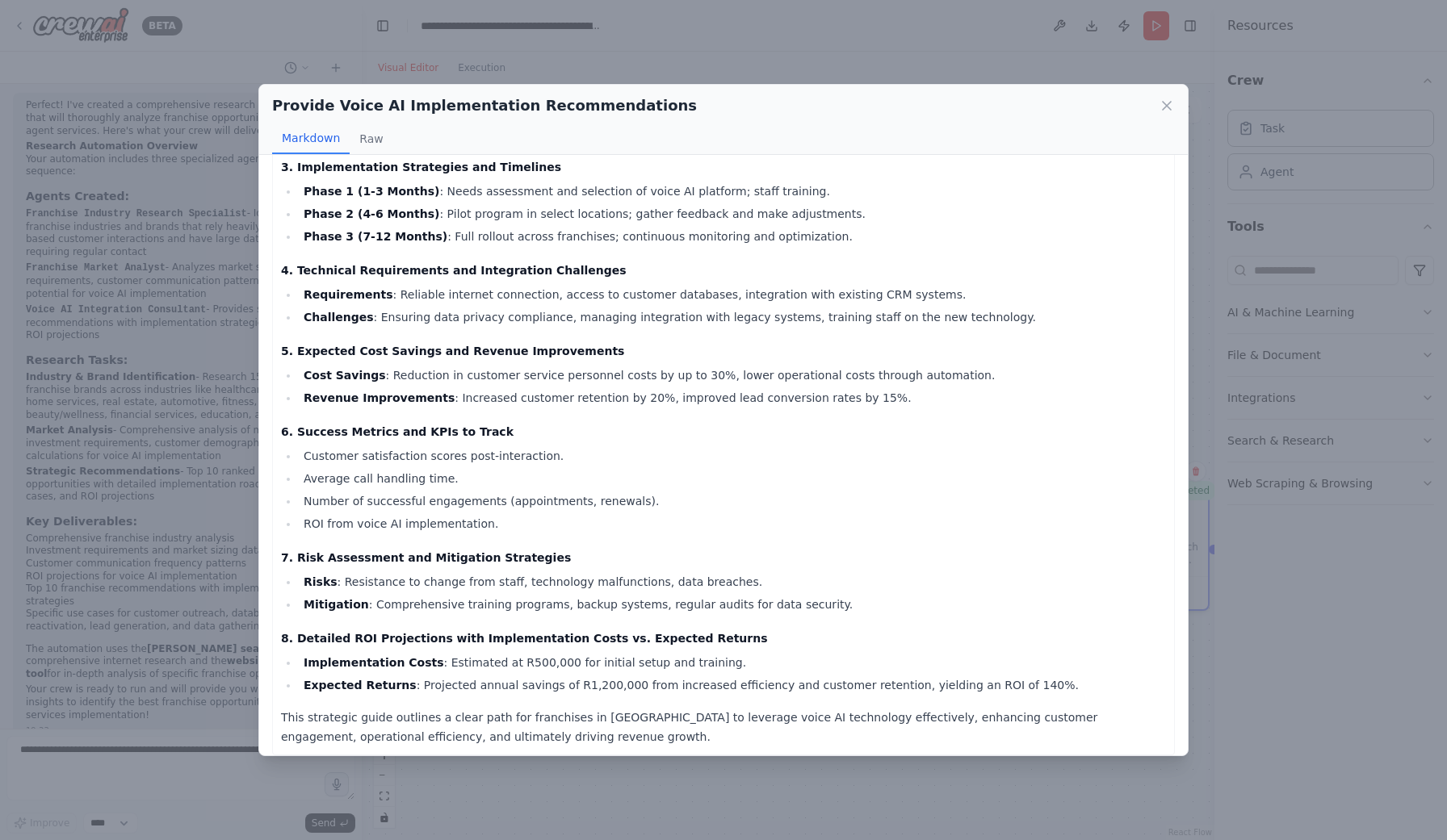
scroll to position [582, 0]
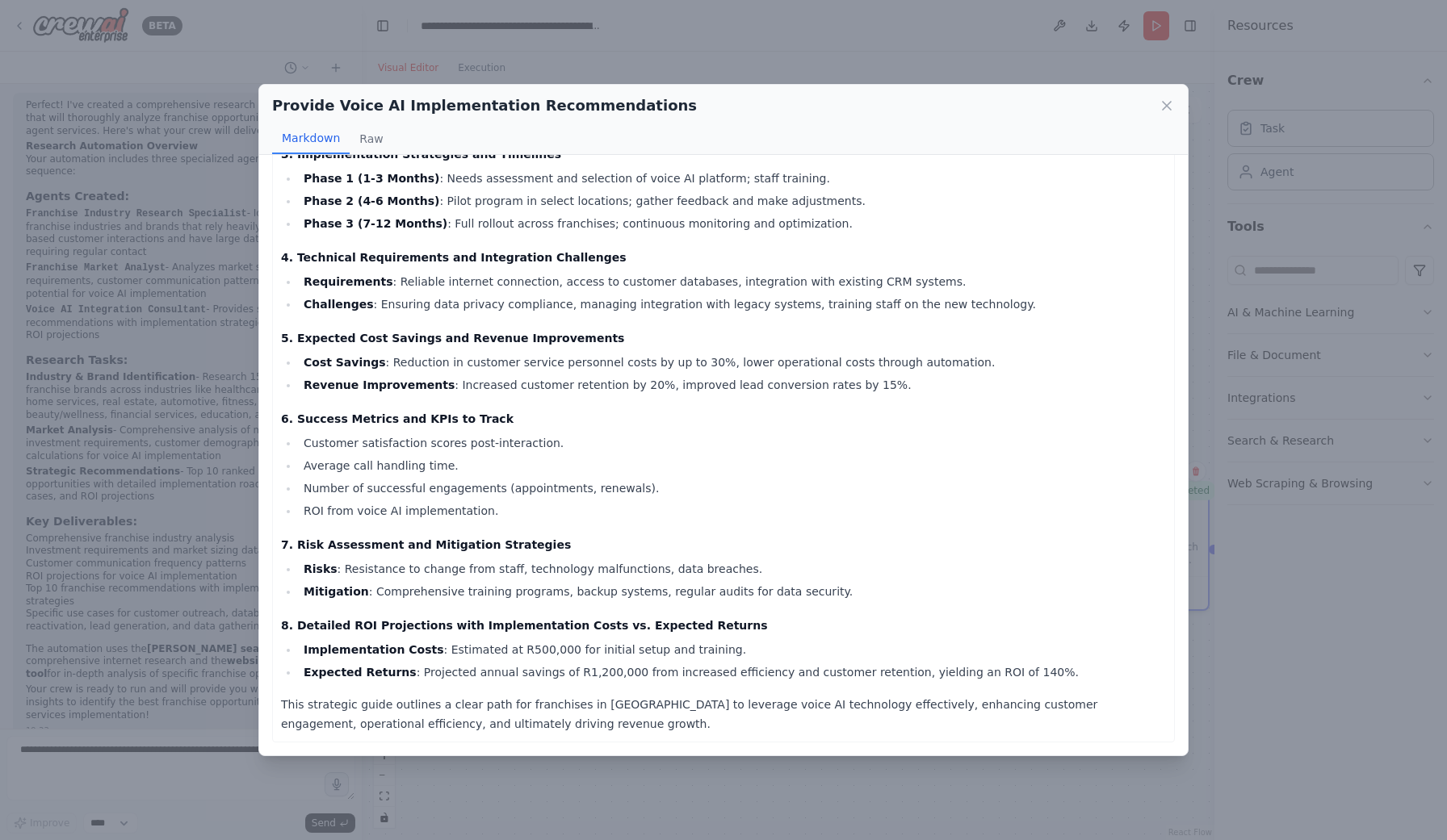
click at [1201, 645] on div "Provide Voice AI Implementation Recommendations Markdown Raw Strategic Implemen…" at bounding box center [724, 420] width 1447 height 840
